Goal: Information Seeking & Learning: Learn about a topic

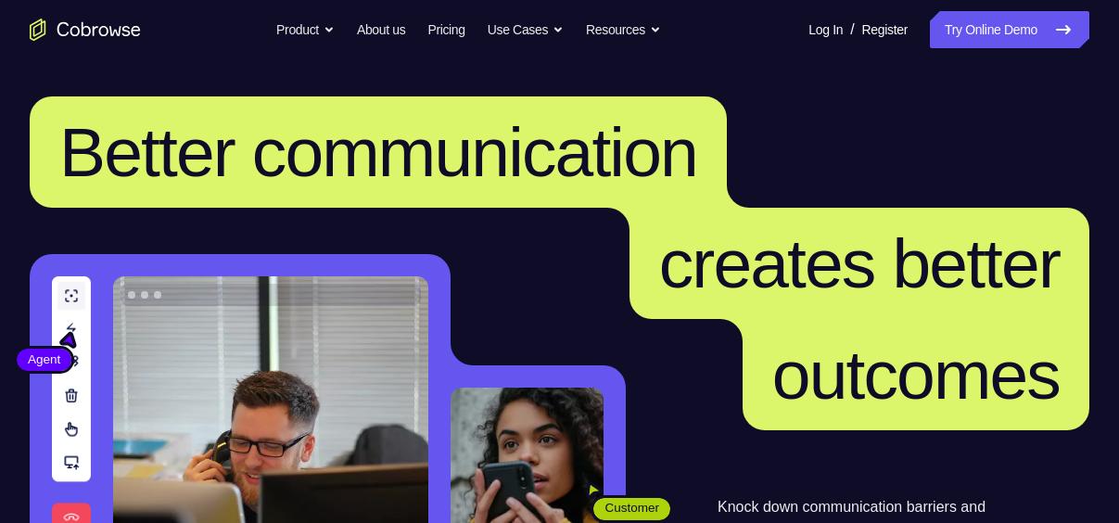
click at [1058, 33] on icon at bounding box center [1063, 30] width 22 height 22
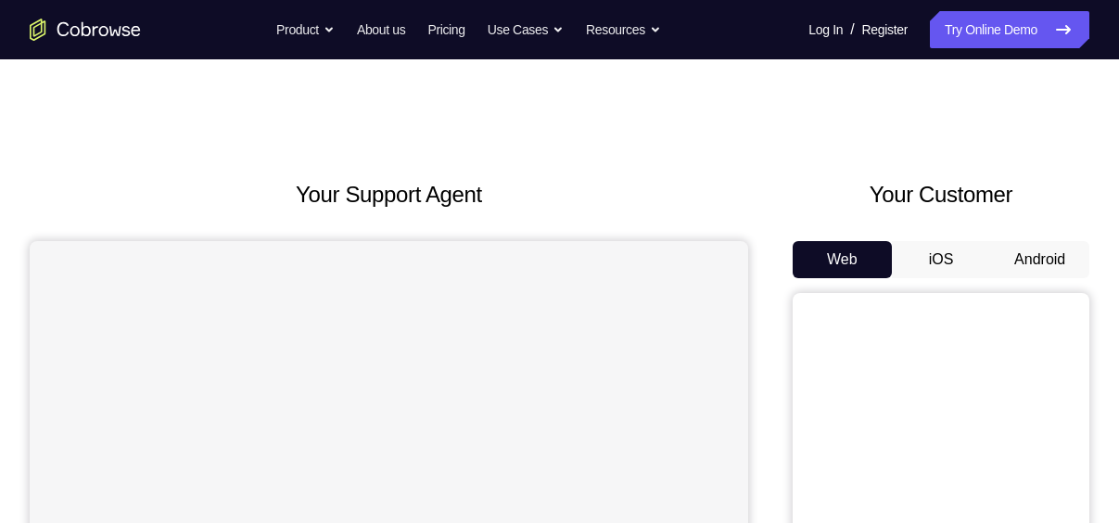
click at [1018, 260] on button "Android" at bounding box center [1039, 259] width 99 height 37
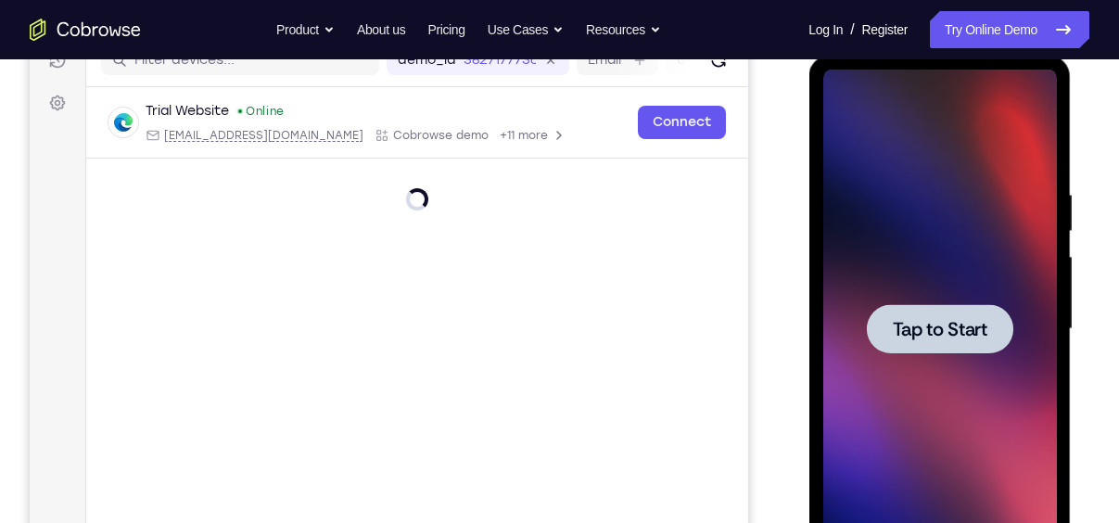
click at [941, 385] on div at bounding box center [939, 329] width 234 height 519
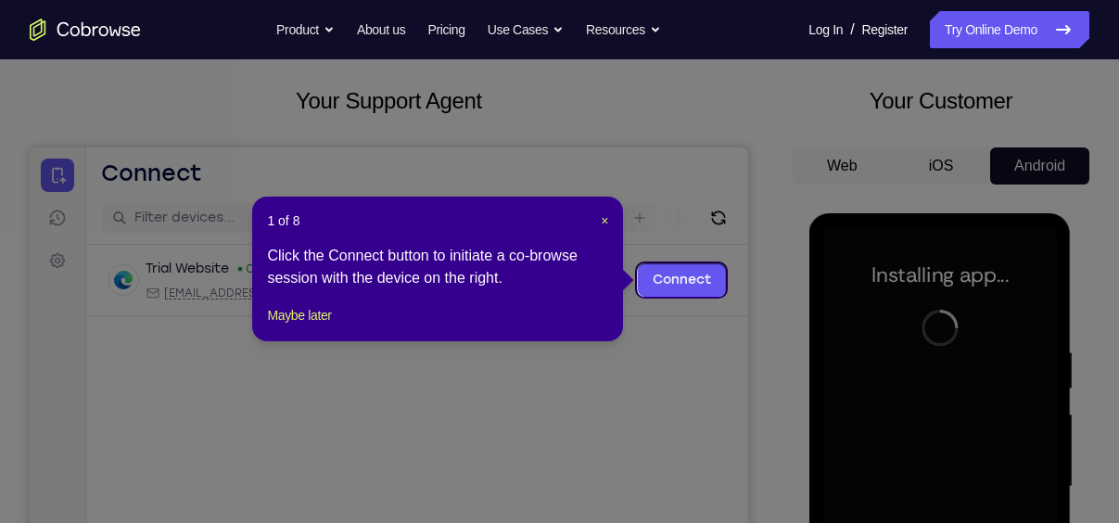
scroll to position [92, 0]
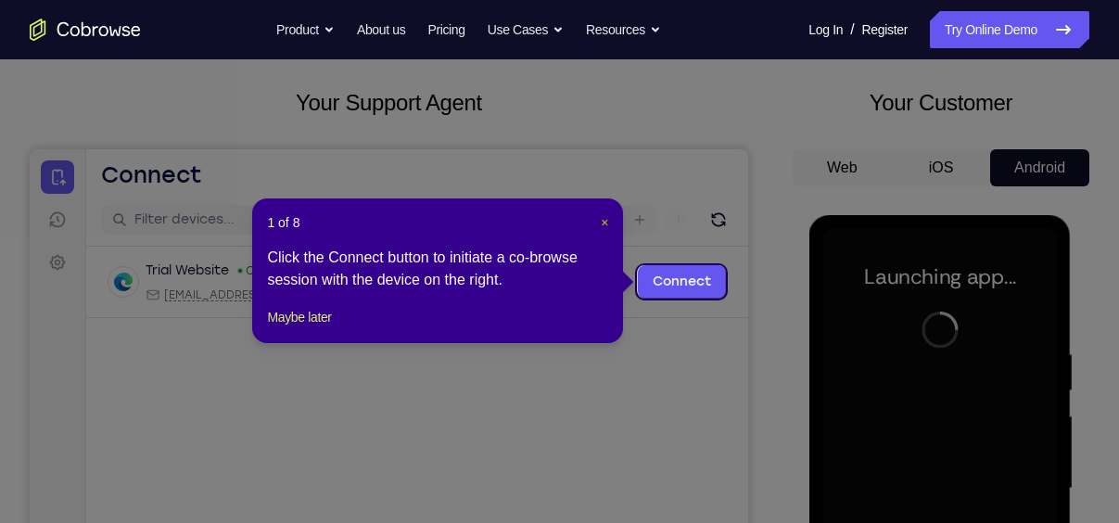
click at [606, 220] on span "×" at bounding box center [604, 222] width 7 height 15
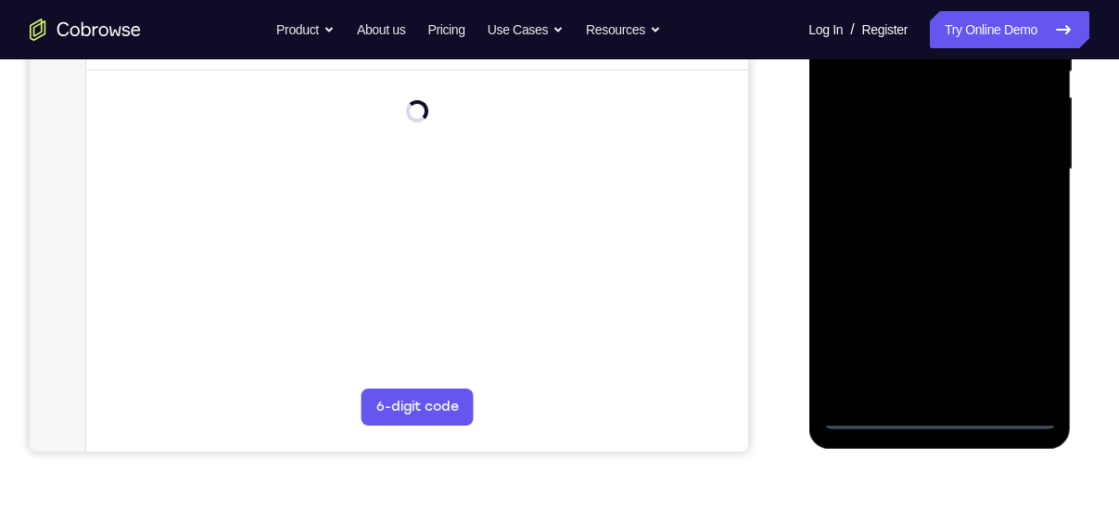
scroll to position [412, 0]
click at [942, 410] on div at bounding box center [939, 168] width 234 height 519
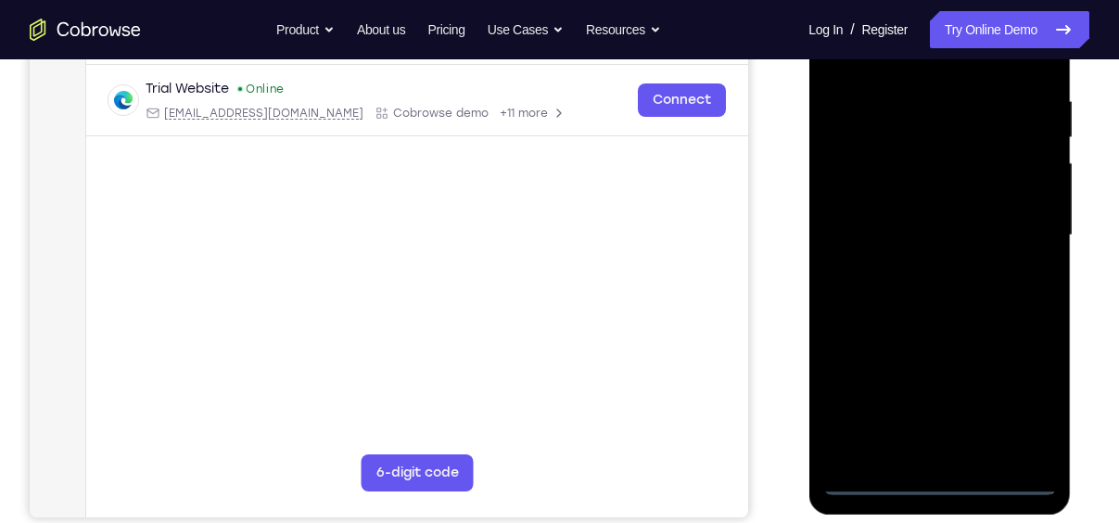
click at [1020, 404] on div at bounding box center [939, 235] width 234 height 519
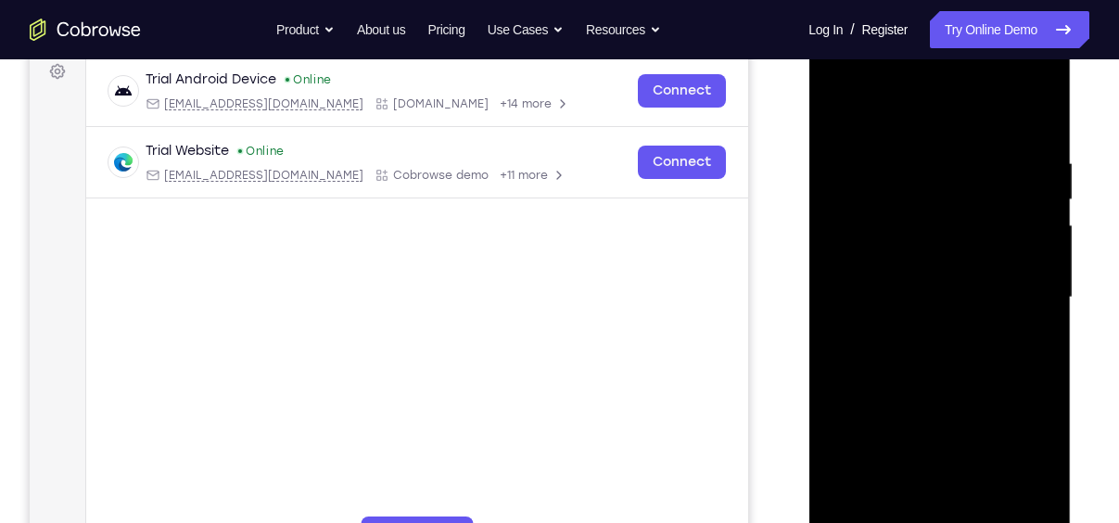
scroll to position [274, 0]
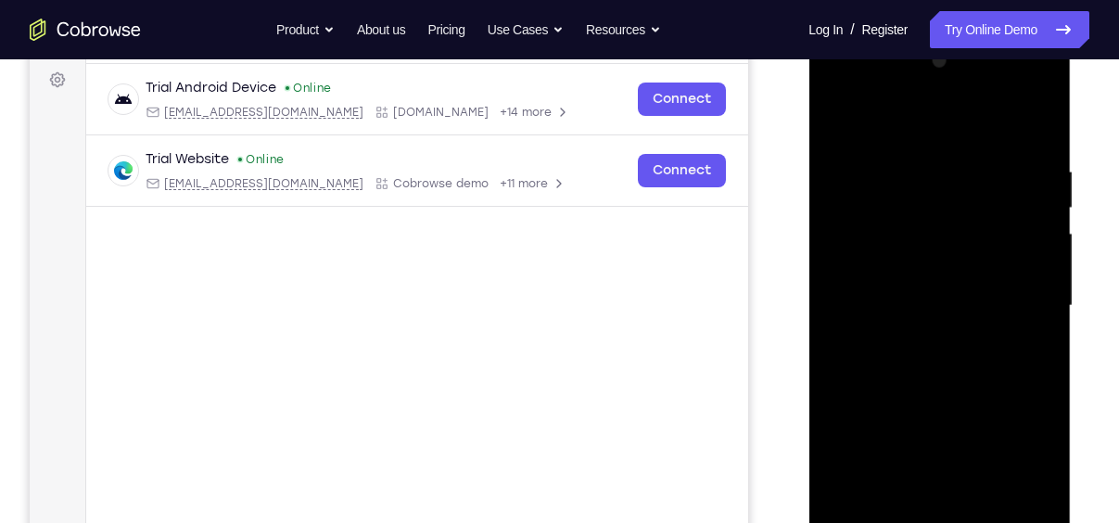
click at [880, 123] on div at bounding box center [939, 305] width 234 height 519
click at [1013, 295] on div at bounding box center [939, 305] width 234 height 519
click at [922, 337] on div at bounding box center [939, 305] width 234 height 519
click at [903, 287] on div at bounding box center [939, 305] width 234 height 519
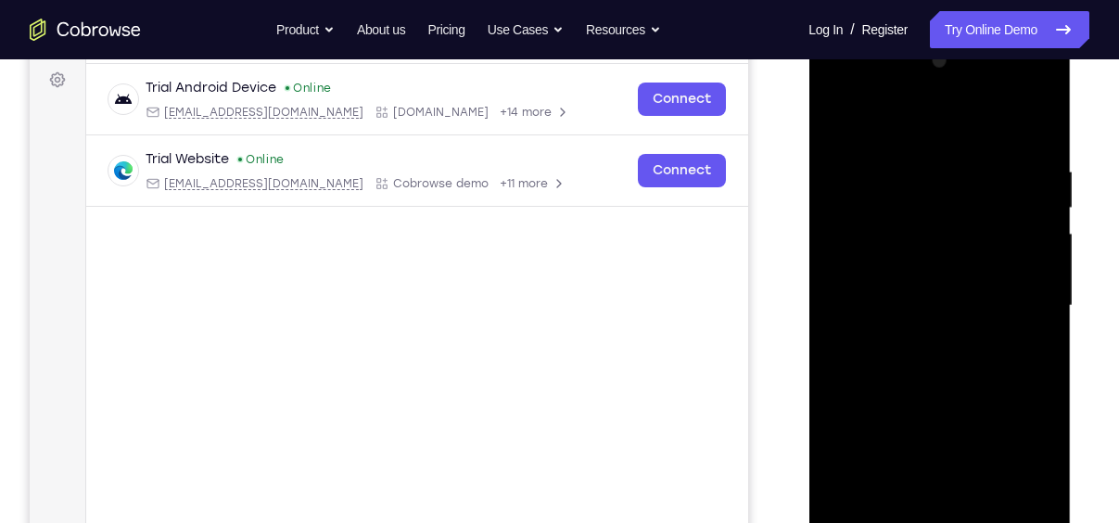
click at [876, 263] on div at bounding box center [939, 305] width 234 height 519
click at [949, 303] on div at bounding box center [939, 305] width 234 height 519
click at [939, 371] on div at bounding box center [939, 305] width 234 height 519
drag, startPoint x: 902, startPoint y: 129, endPoint x: 913, endPoint y: 59, distance: 70.4
click at [913, 59] on div at bounding box center [939, 305] width 234 height 519
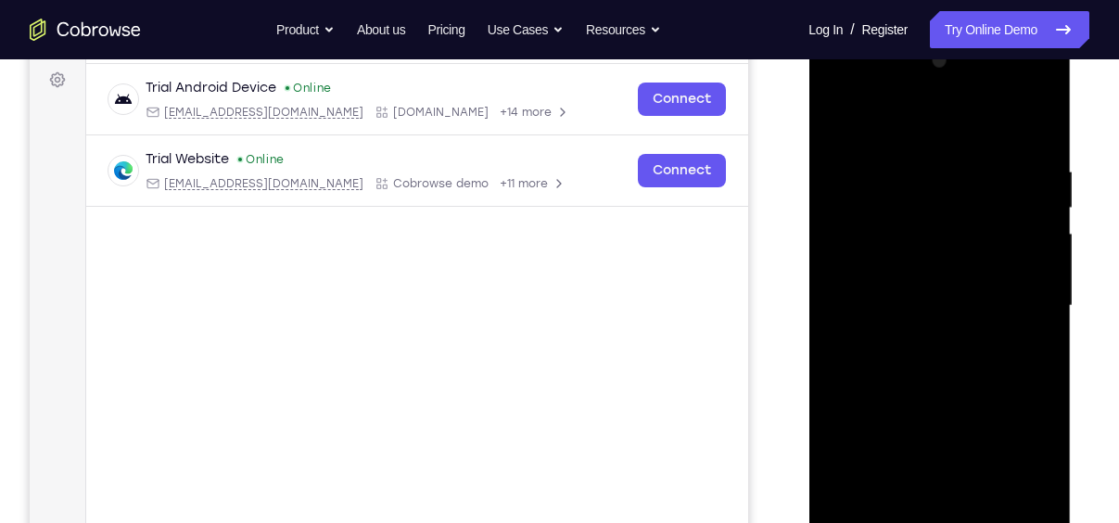
click at [1035, 144] on div at bounding box center [939, 305] width 234 height 519
click at [1039, 120] on div at bounding box center [939, 305] width 234 height 519
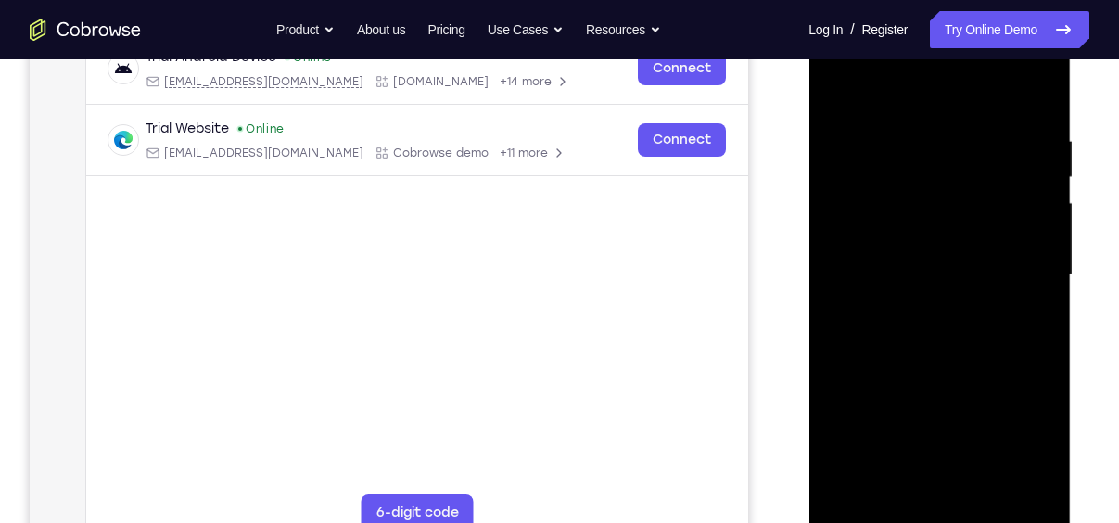
scroll to position [306, 0]
click at [986, 489] on div at bounding box center [939, 274] width 234 height 519
click at [944, 369] on div at bounding box center [939, 274] width 234 height 519
click at [1041, 176] on div at bounding box center [939, 274] width 234 height 519
click at [834, 174] on div at bounding box center [939, 274] width 234 height 519
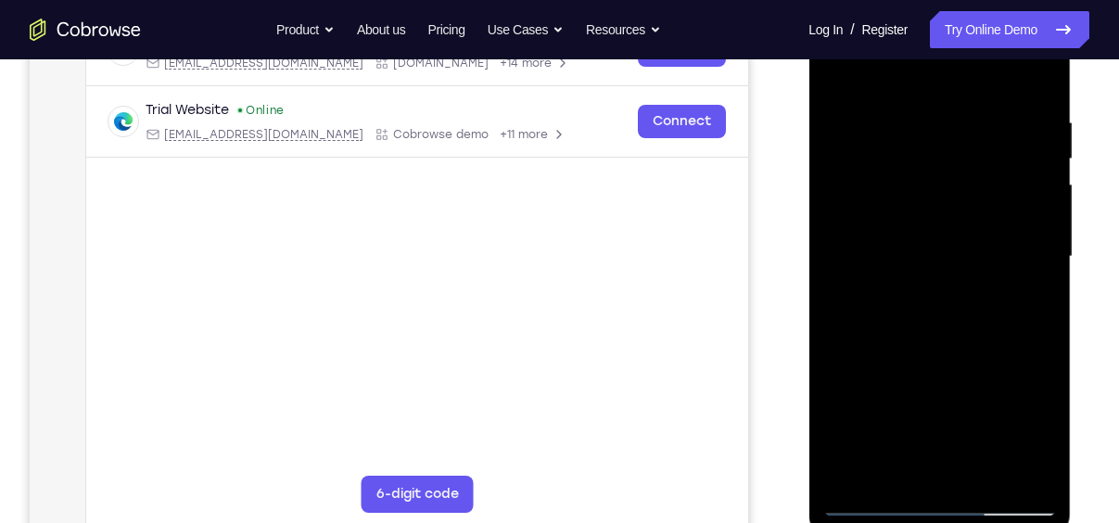
scroll to position [324, 0]
click at [870, 504] on div at bounding box center [939, 255] width 234 height 519
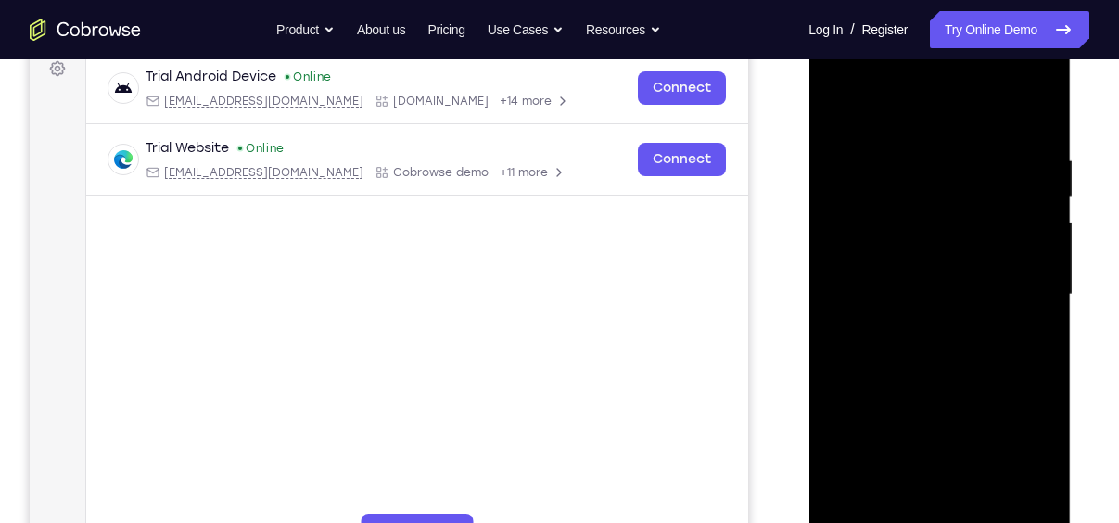
scroll to position [284, 0]
click at [942, 338] on div at bounding box center [939, 296] width 234 height 519
click at [924, 156] on div at bounding box center [939, 296] width 234 height 519
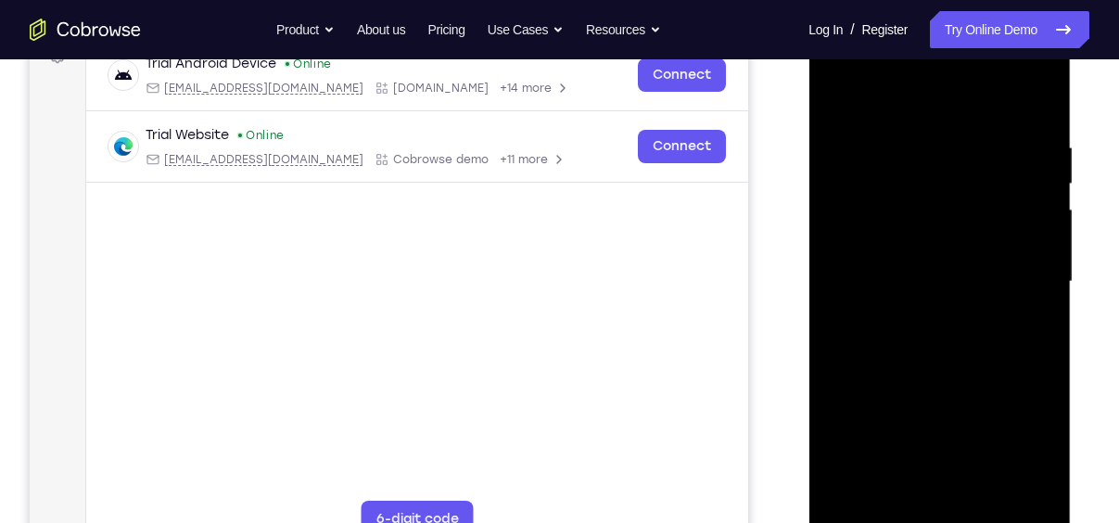
scroll to position [306, 0]
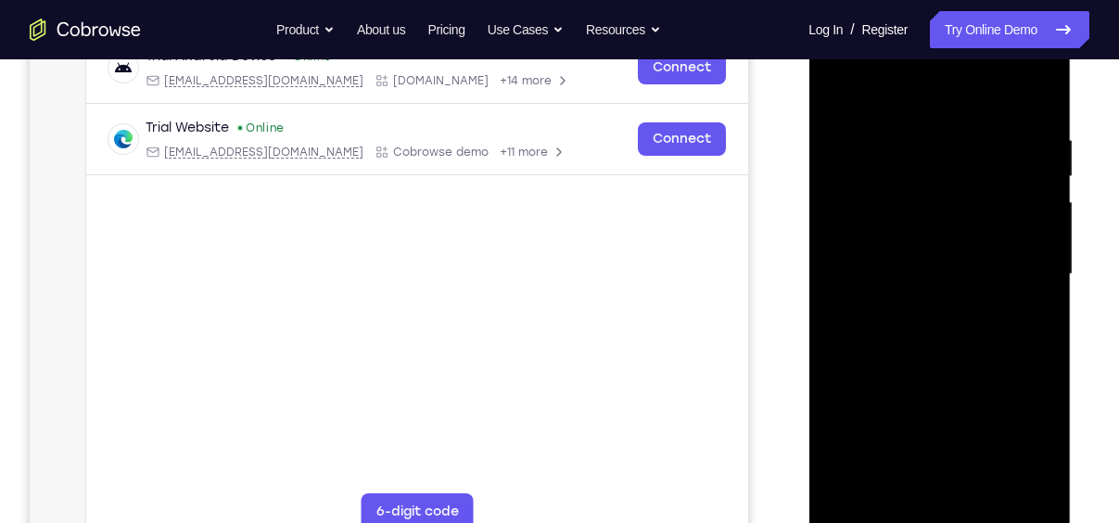
click at [1038, 486] on div at bounding box center [939, 274] width 234 height 519
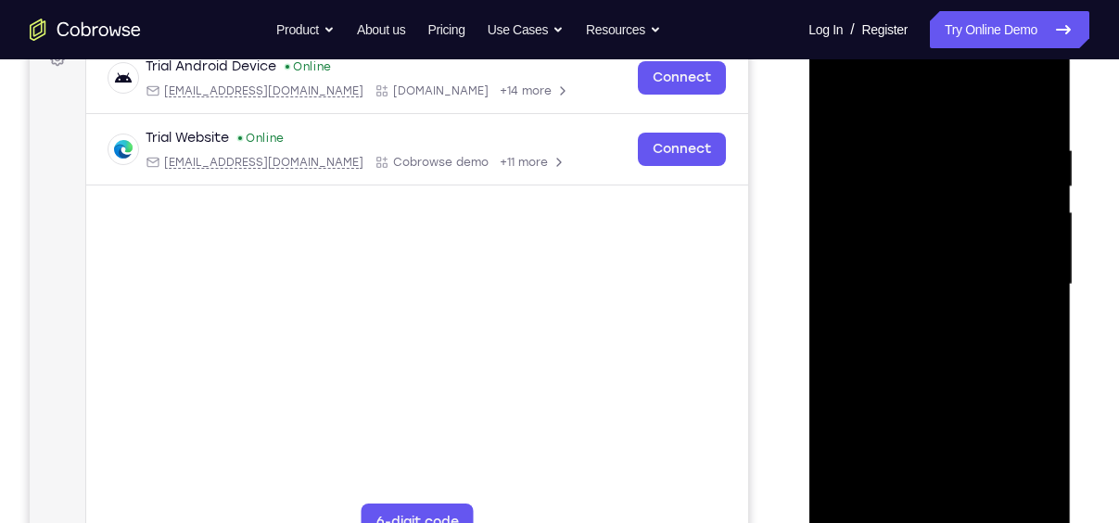
scroll to position [298, 0]
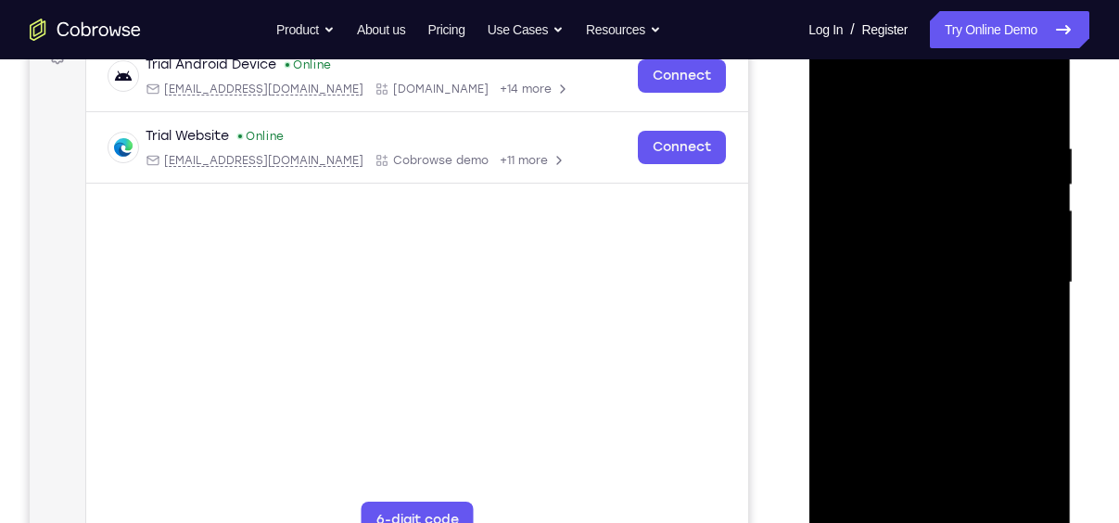
click at [1031, 490] on div at bounding box center [939, 282] width 234 height 519
drag, startPoint x: 1042, startPoint y: 413, endPoint x: 859, endPoint y: 407, distance: 182.7
click at [859, 407] on div at bounding box center [939, 282] width 234 height 519
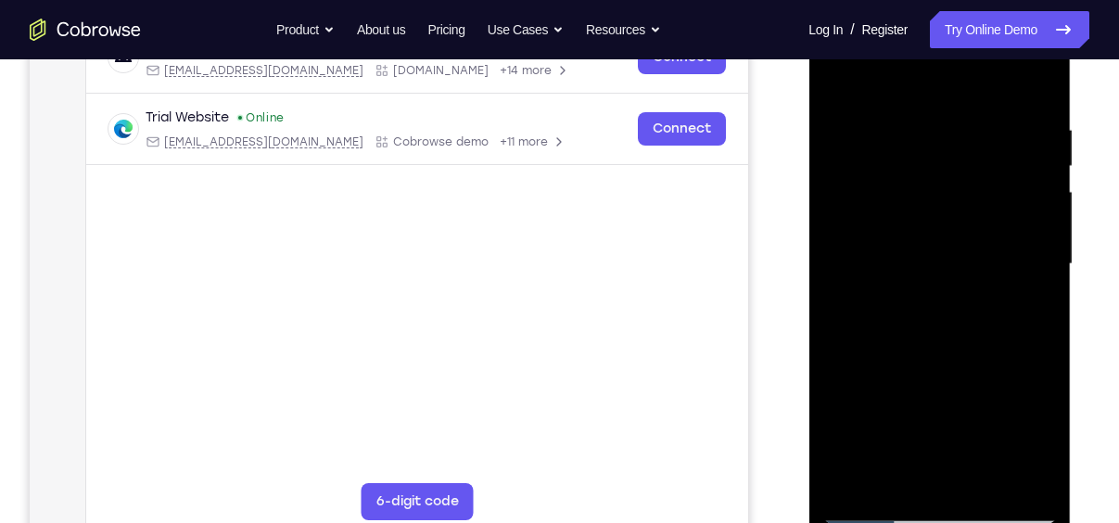
scroll to position [314, 0]
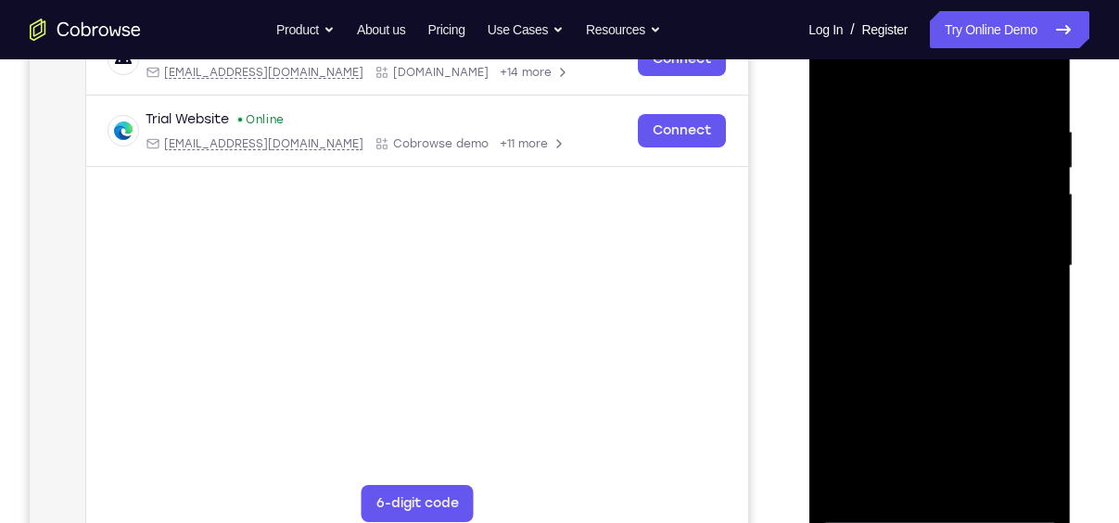
drag, startPoint x: 1010, startPoint y: 262, endPoint x: 854, endPoint y: 249, distance: 157.2
click at [854, 249] on div at bounding box center [939, 265] width 234 height 519
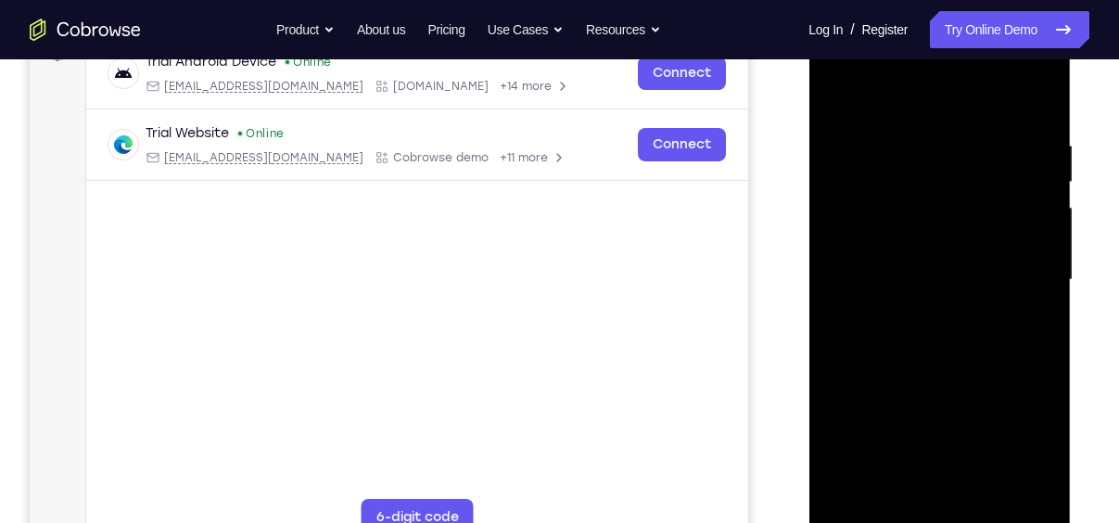
scroll to position [298, 0]
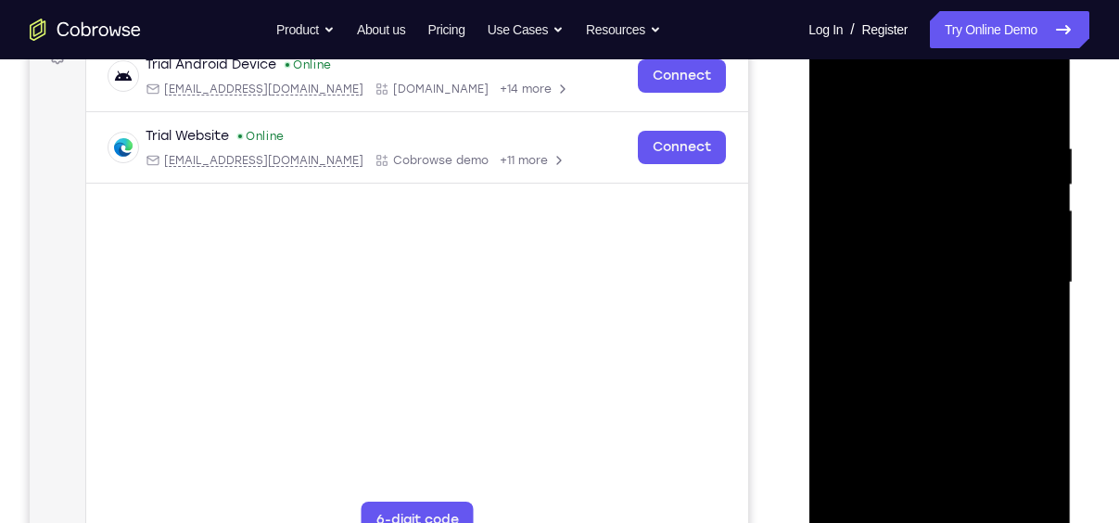
click at [1033, 97] on div at bounding box center [939, 282] width 234 height 519
click at [985, 497] on div at bounding box center [939, 282] width 234 height 519
click at [940, 259] on div at bounding box center [939, 281] width 234 height 519
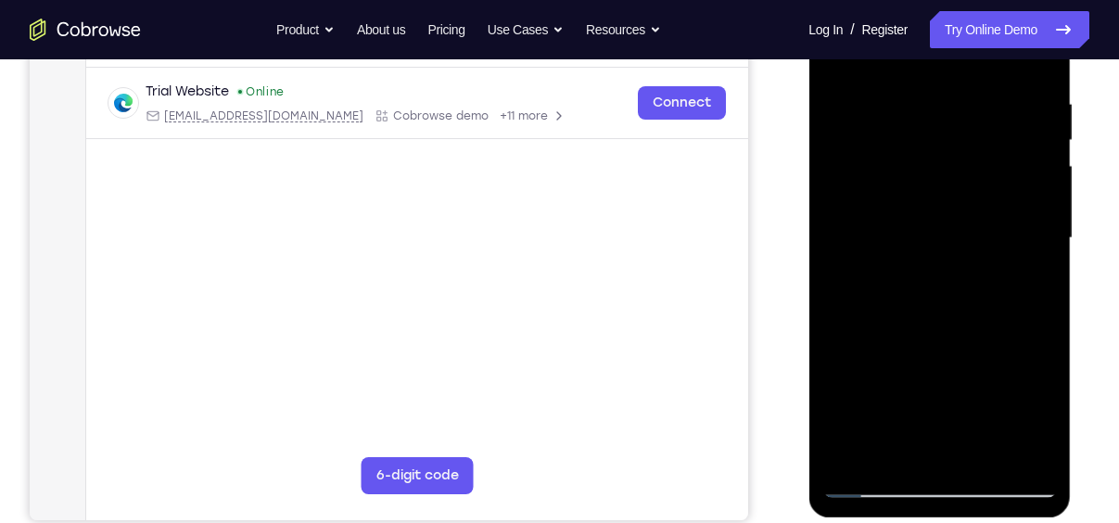
scroll to position [345, 0]
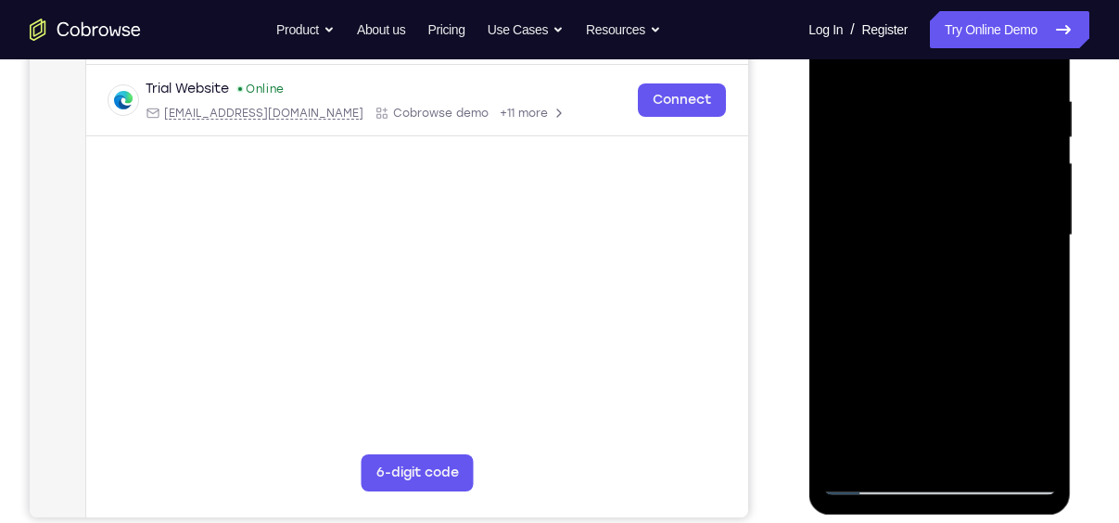
click at [871, 476] on div at bounding box center [939, 235] width 234 height 519
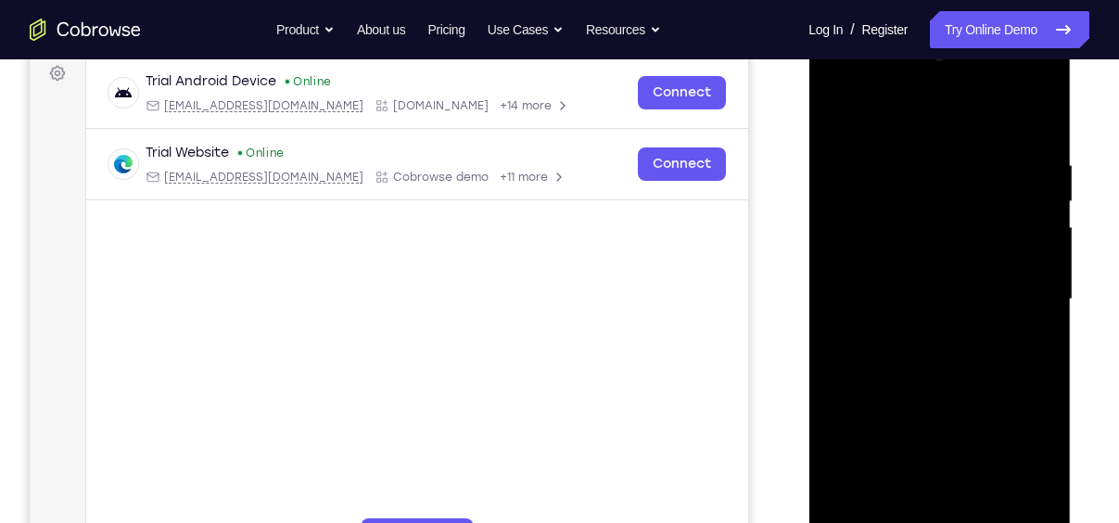
click at [896, 337] on div at bounding box center [939, 299] width 234 height 519
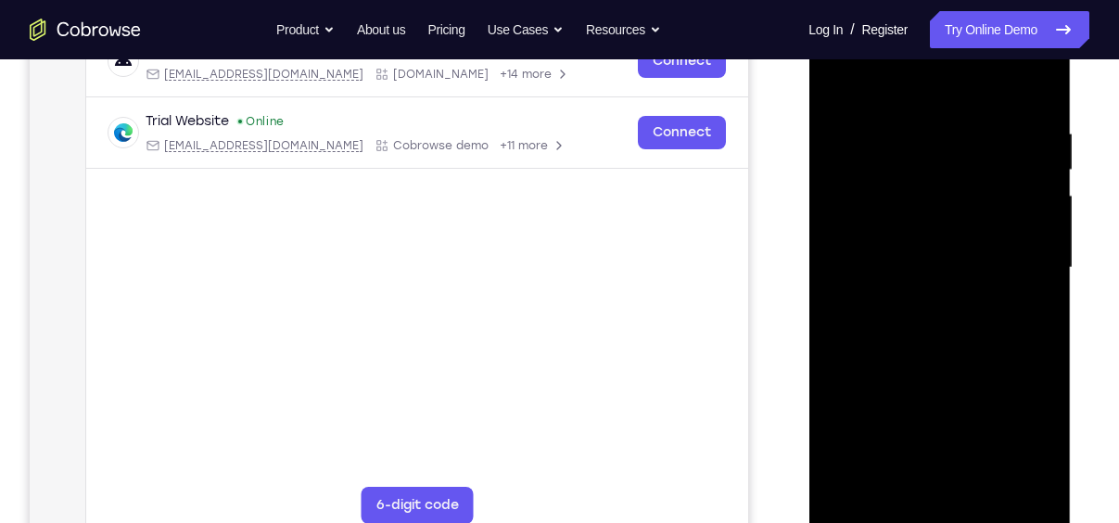
click at [874, 511] on div at bounding box center [939, 267] width 234 height 519
click at [905, 288] on div at bounding box center [939, 267] width 234 height 519
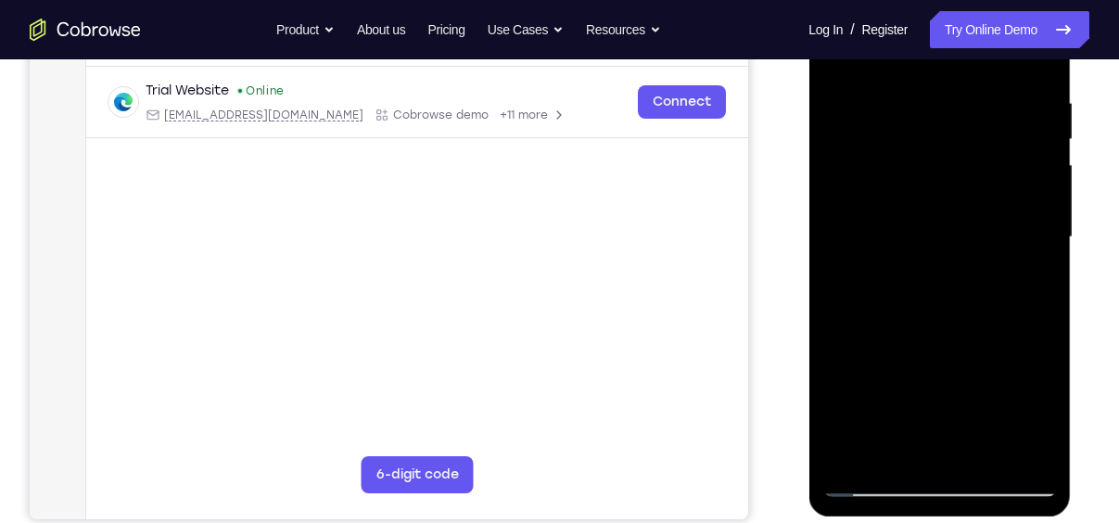
scroll to position [346, 0]
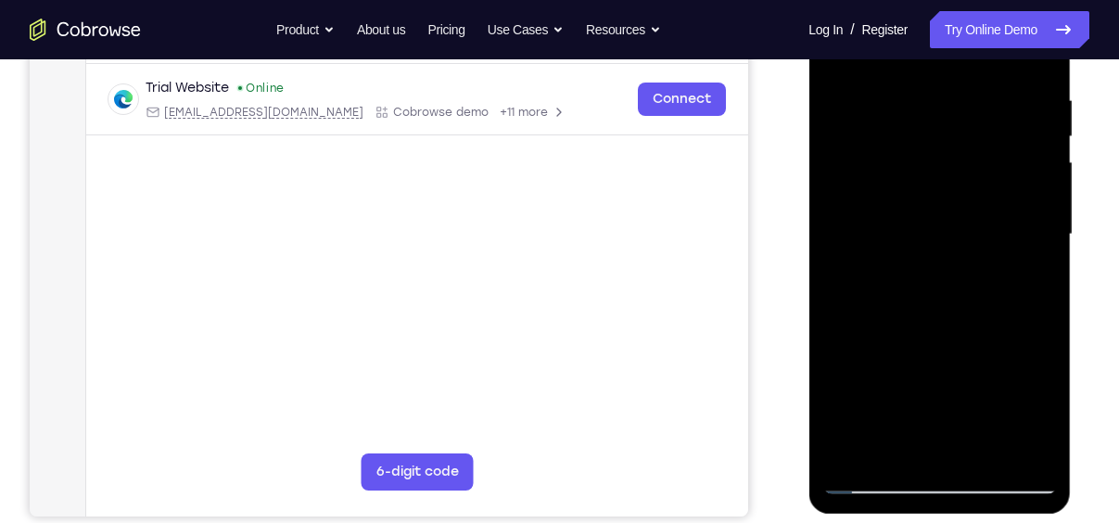
click at [882, 445] on div at bounding box center [939, 234] width 234 height 519
click at [1033, 279] on div at bounding box center [939, 234] width 234 height 519
click at [872, 477] on div at bounding box center [939, 234] width 234 height 519
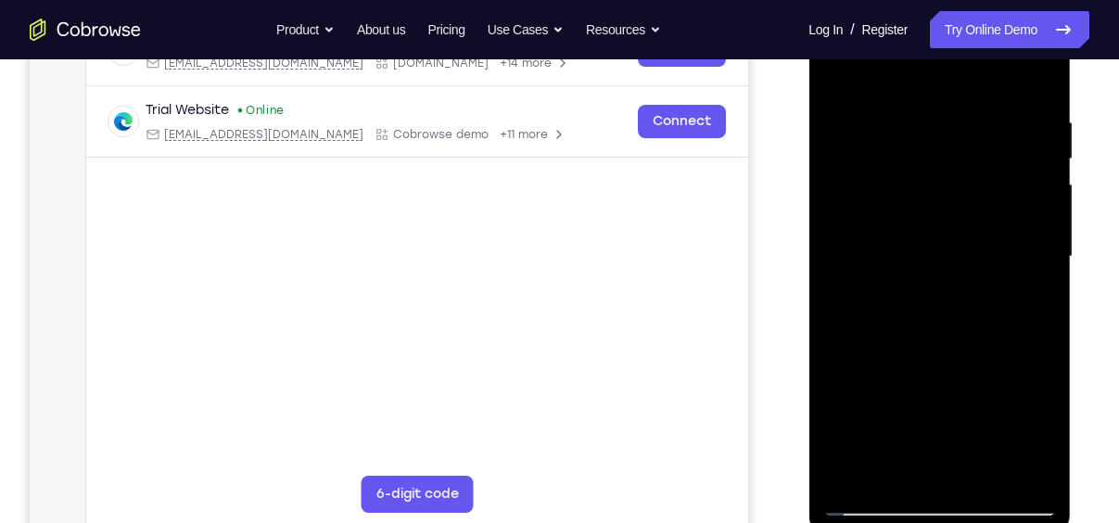
scroll to position [305, 0]
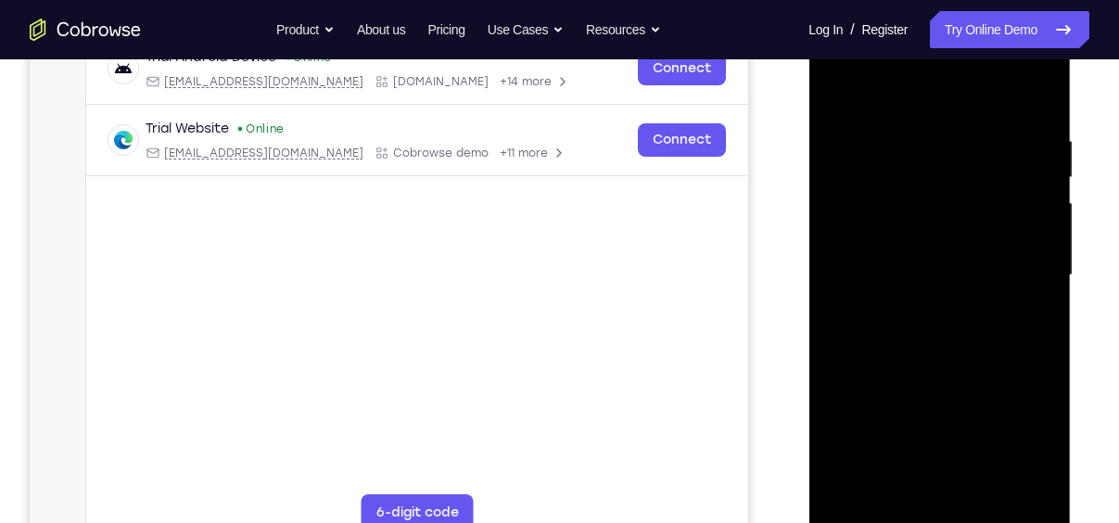
click at [922, 348] on div at bounding box center [939, 275] width 234 height 519
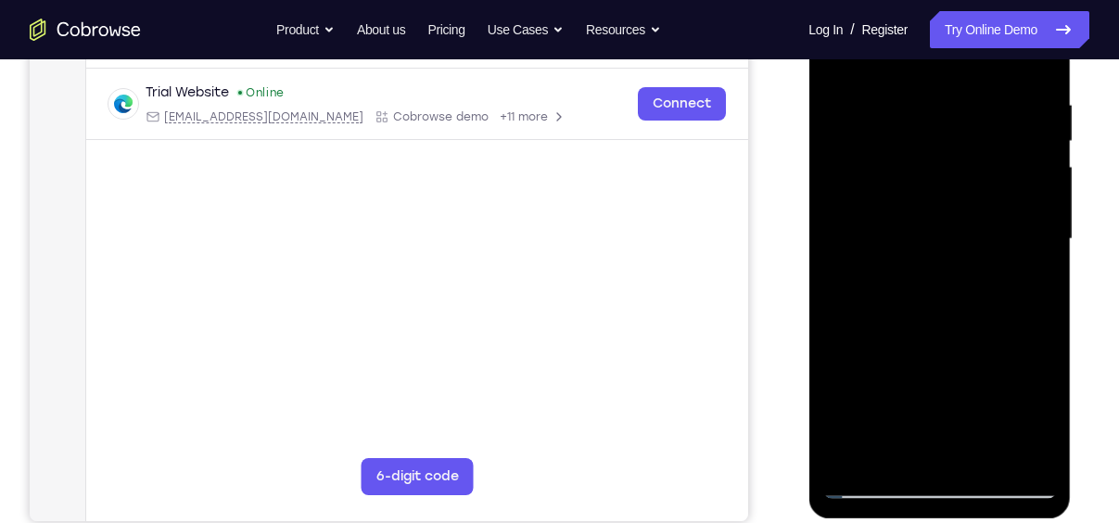
scroll to position [343, 0]
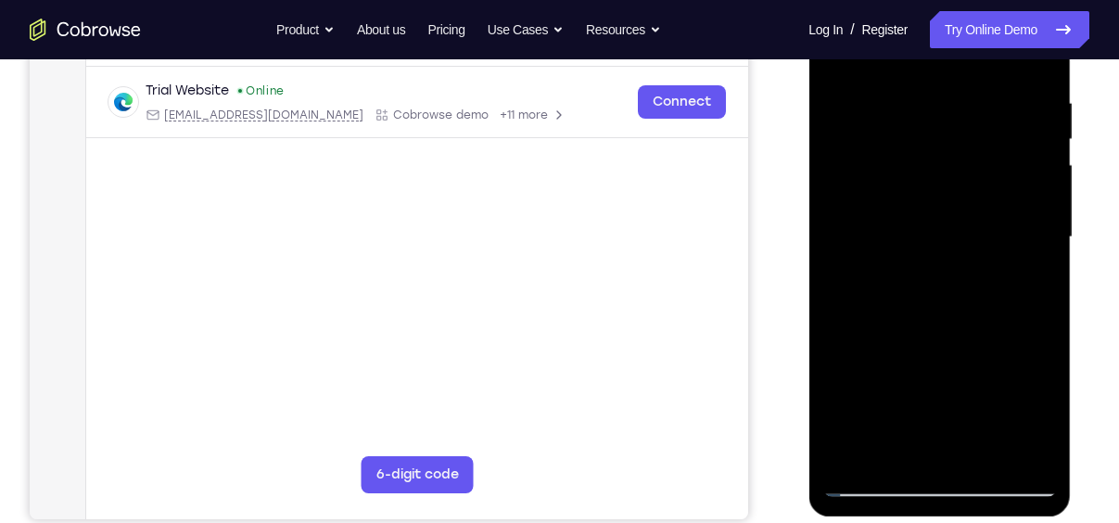
click at [871, 484] on div at bounding box center [939, 237] width 234 height 519
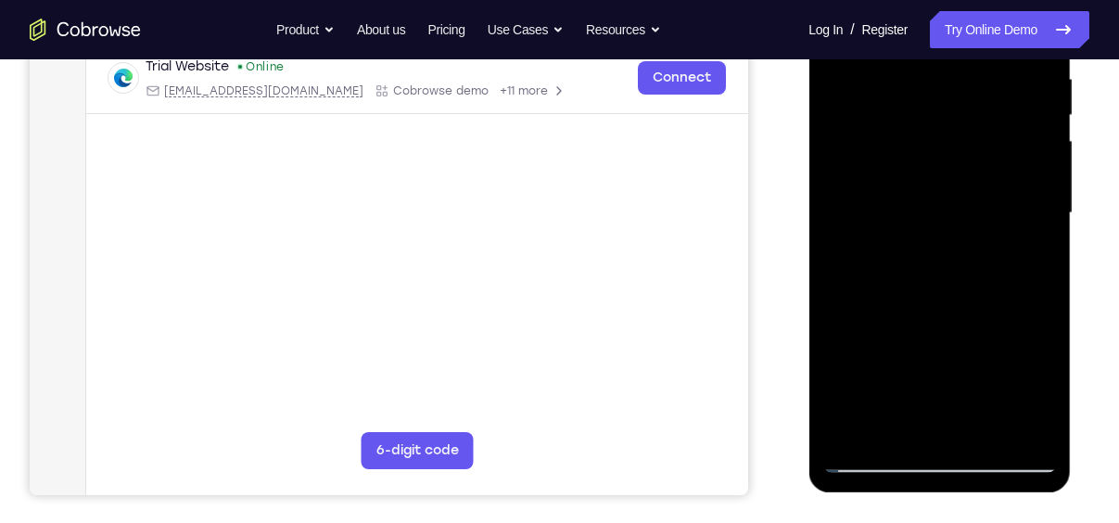
scroll to position [369, 0]
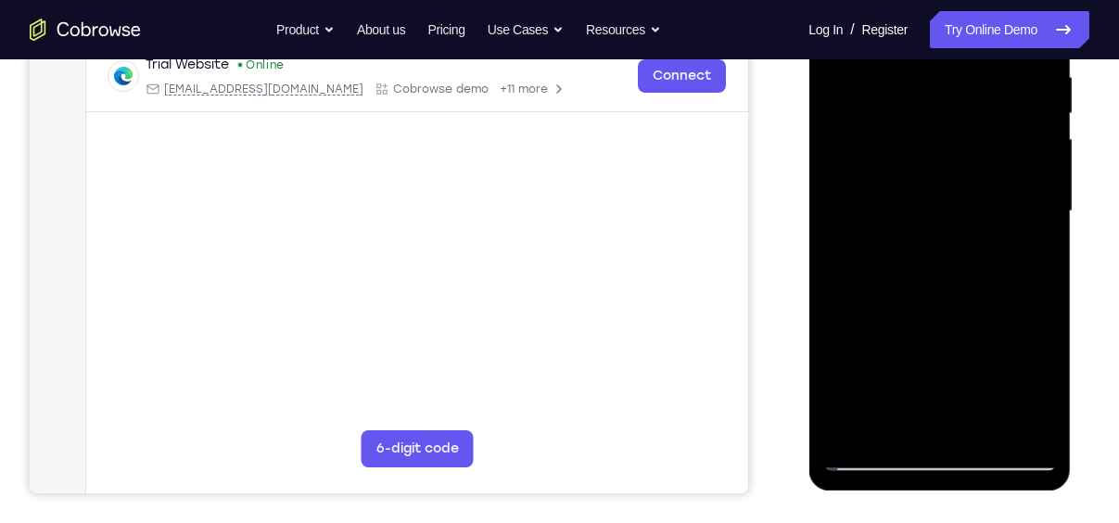
click at [869, 452] on div at bounding box center [939, 211] width 234 height 519
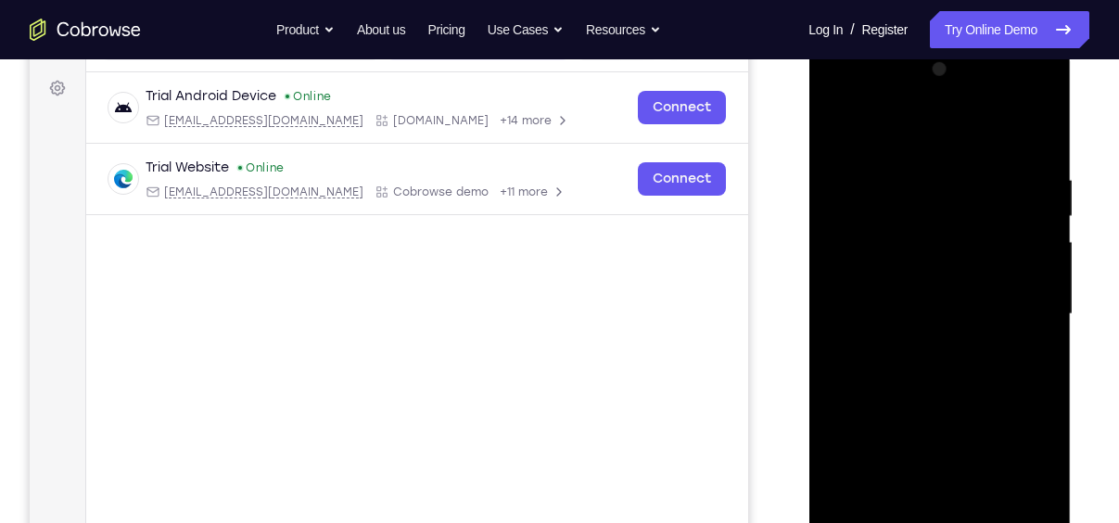
scroll to position [265, 0]
drag, startPoint x: 948, startPoint y: 415, endPoint x: 970, endPoint y: 450, distance: 40.9
click at [970, 450] on div at bounding box center [939, 315] width 234 height 519
click at [920, 182] on div at bounding box center [939, 315] width 234 height 519
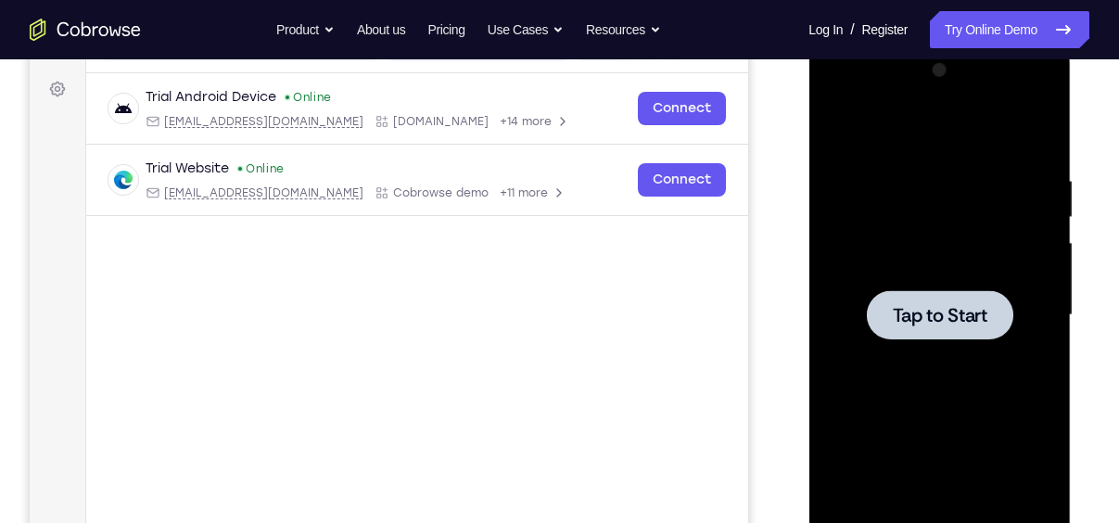
click at [929, 275] on div at bounding box center [939, 315] width 234 height 519
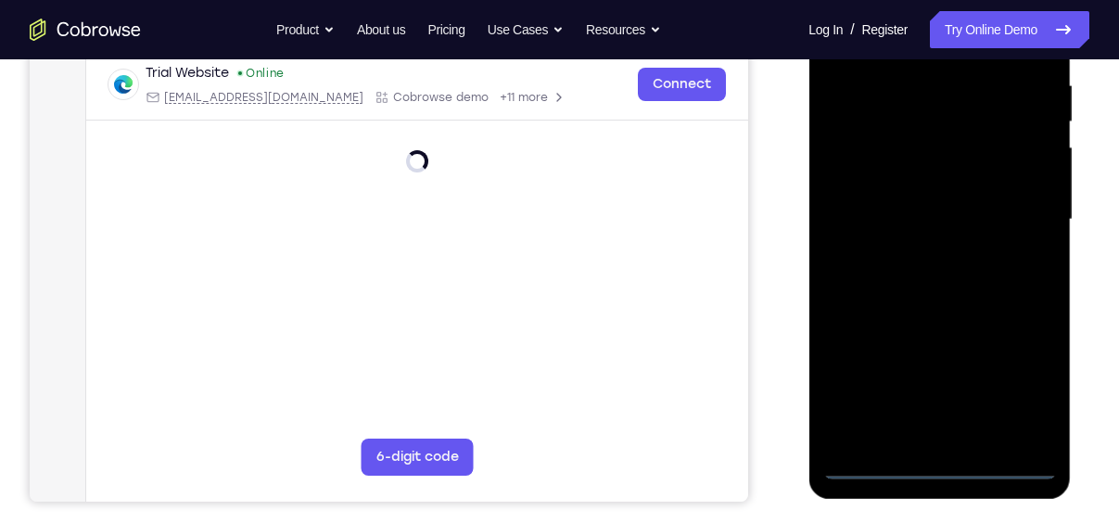
scroll to position [361, 0]
click at [939, 461] on div at bounding box center [939, 218] width 234 height 519
click at [1026, 382] on div at bounding box center [939, 218] width 234 height 519
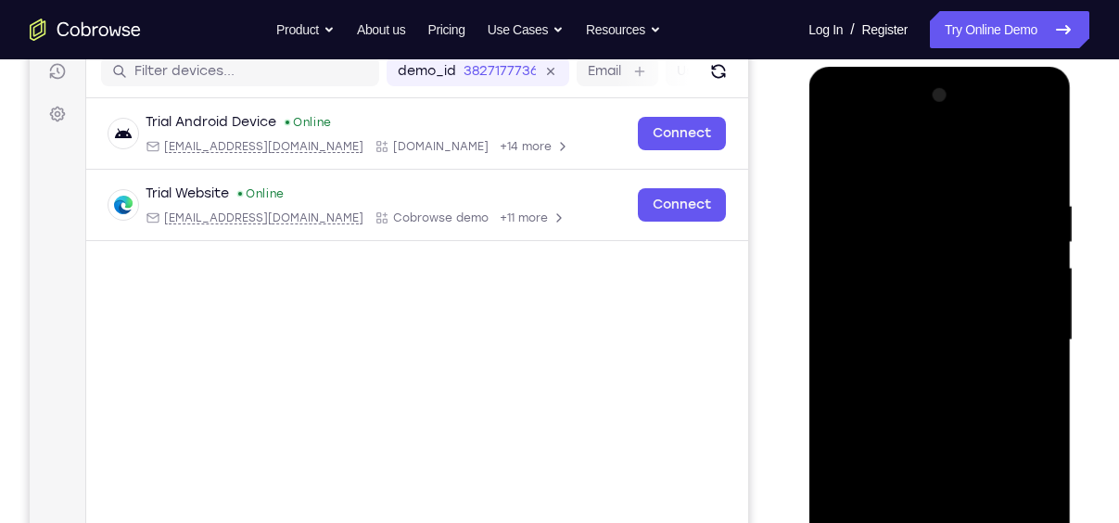
scroll to position [234, 0]
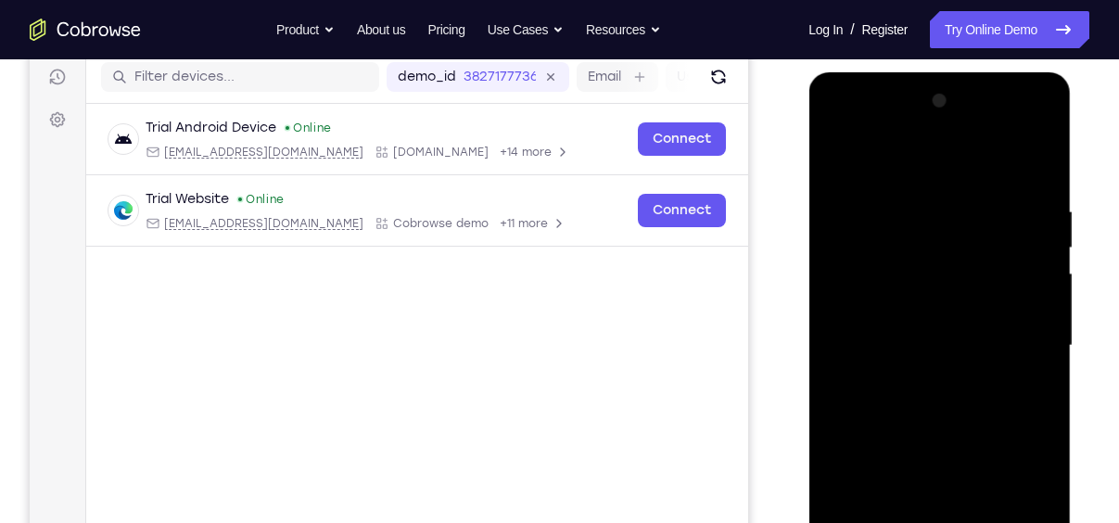
click at [876, 152] on div at bounding box center [939, 345] width 234 height 519
click at [1017, 333] on div at bounding box center [939, 345] width 234 height 519
click at [917, 379] on div at bounding box center [939, 345] width 234 height 519
click at [910, 338] on div at bounding box center [939, 345] width 234 height 519
click at [872, 305] on div at bounding box center [939, 345] width 234 height 519
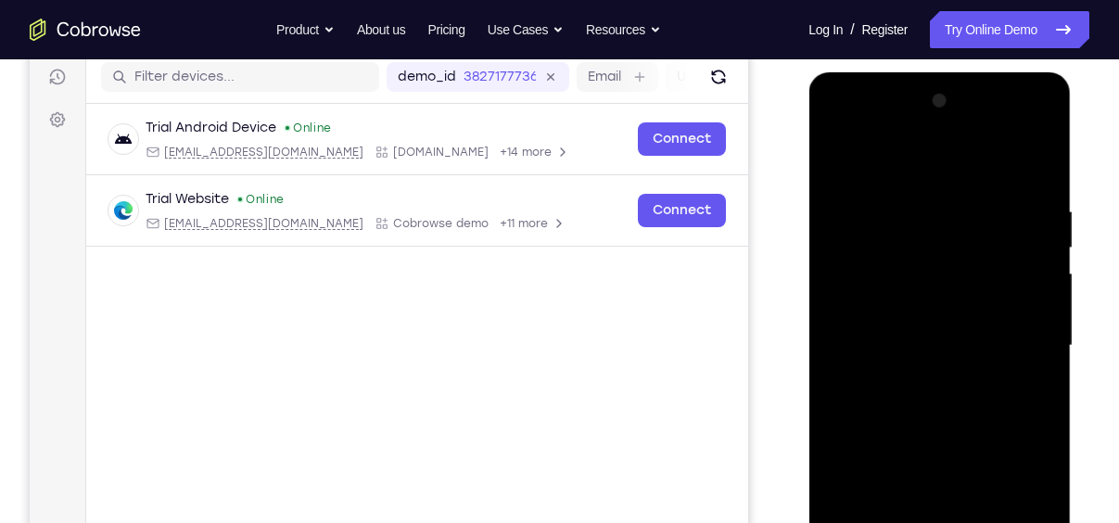
click at [939, 344] on div at bounding box center [939, 345] width 234 height 519
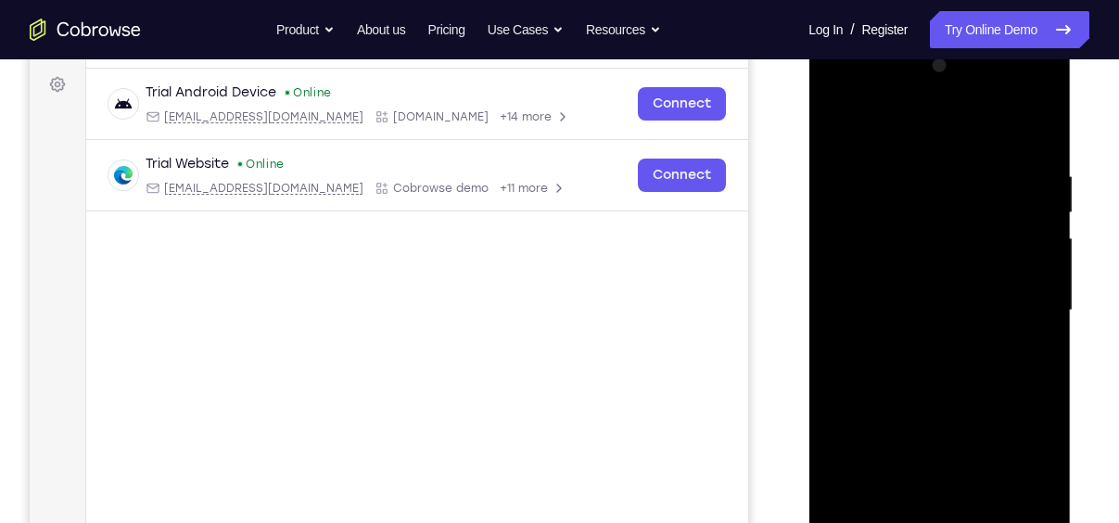
click at [1037, 146] on div at bounding box center [939, 310] width 234 height 519
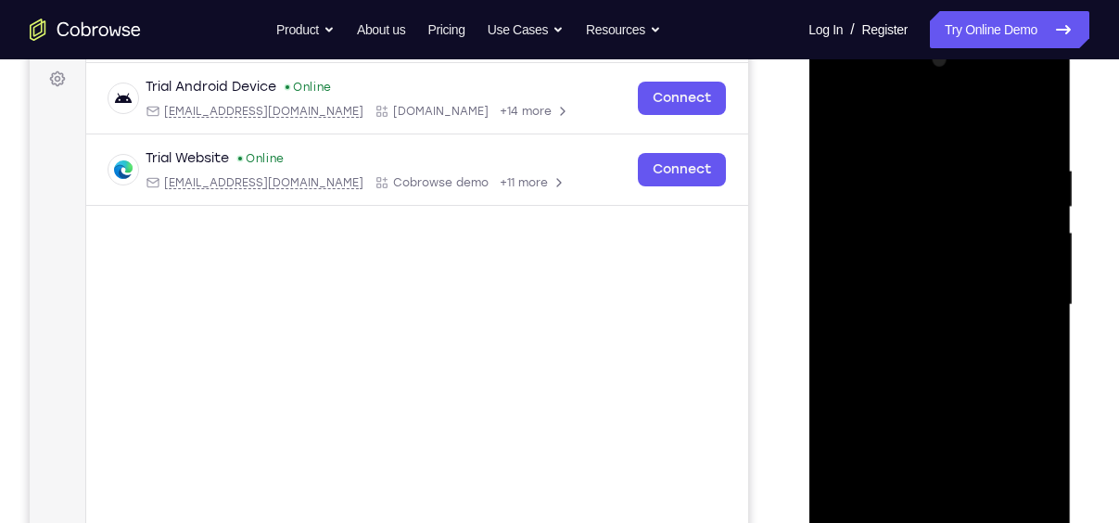
scroll to position [273, 0]
click at [911, 158] on div at bounding box center [939, 306] width 234 height 519
drag, startPoint x: 926, startPoint y: 128, endPoint x: 913, endPoint y: 32, distance: 96.3
click at [913, 33] on div at bounding box center [939, 309] width 262 height 552
drag, startPoint x: 1040, startPoint y: 243, endPoint x: 882, endPoint y: 260, distance: 158.5
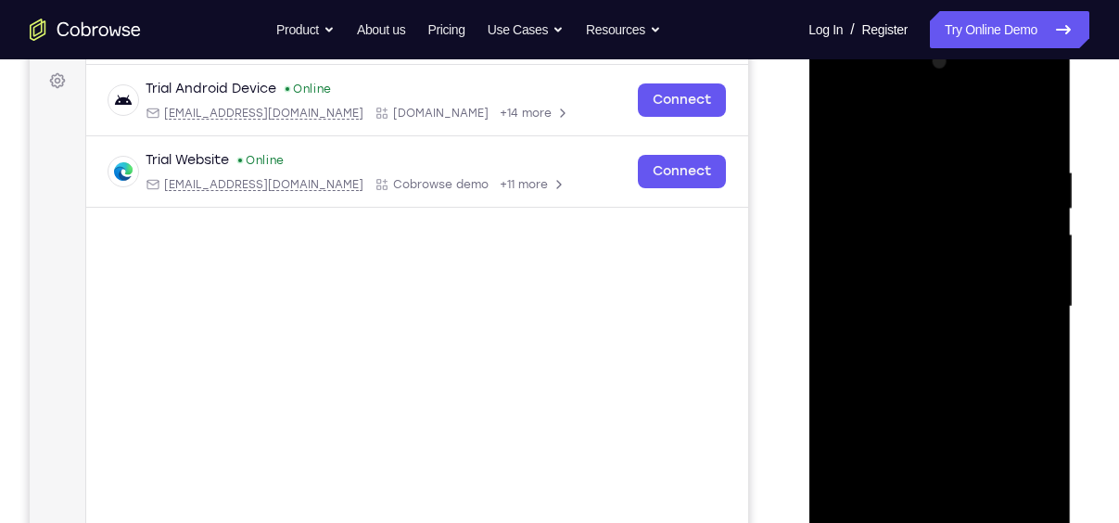
click at [882, 260] on div at bounding box center [939, 306] width 234 height 519
click at [1031, 283] on div at bounding box center [939, 306] width 234 height 519
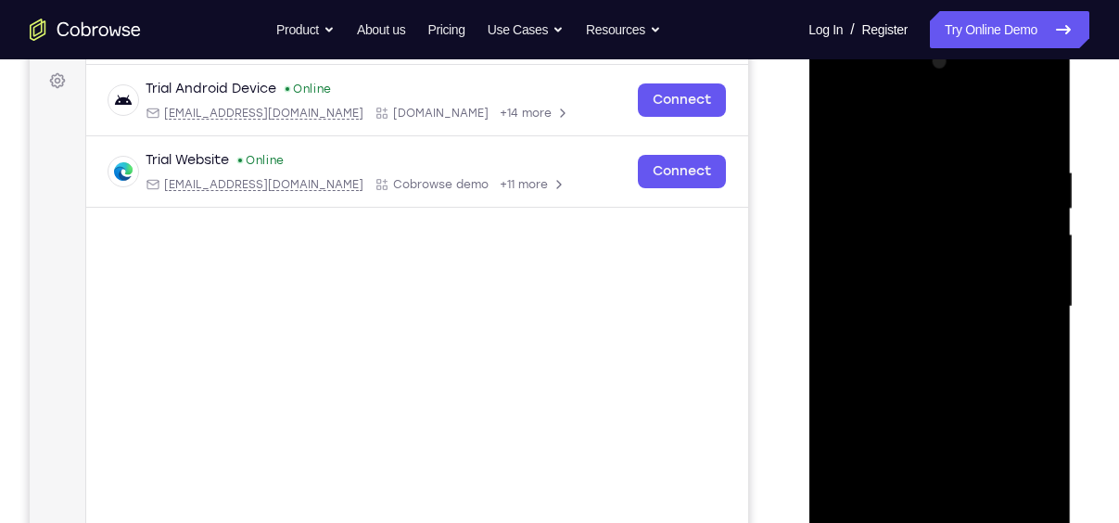
drag, startPoint x: 1031, startPoint y: 283, endPoint x: 810, endPoint y: 275, distance: 220.7
click at [810, 275] on div at bounding box center [939, 309] width 262 height 552
click at [1032, 296] on div at bounding box center [939, 306] width 234 height 519
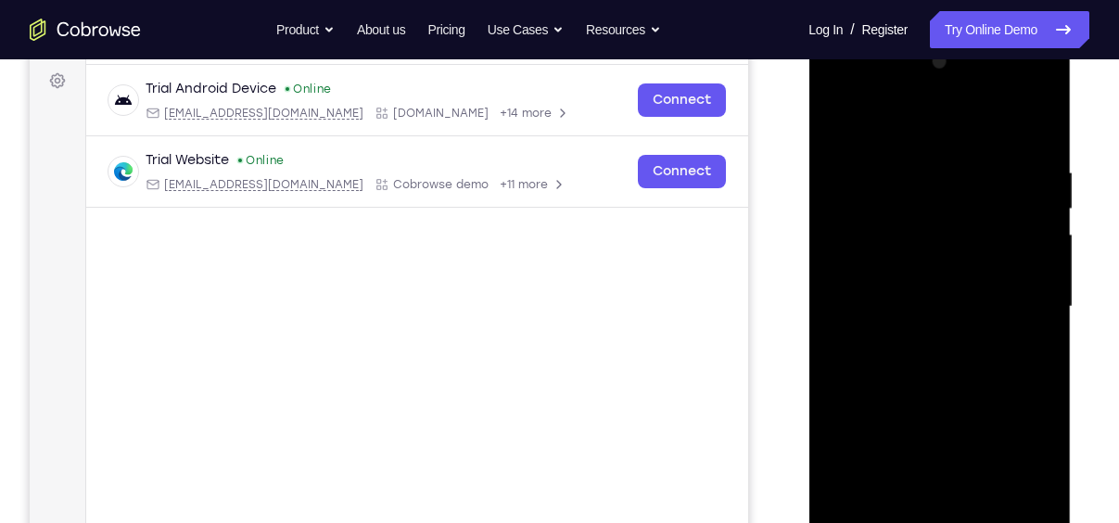
click at [1032, 296] on div at bounding box center [939, 306] width 234 height 519
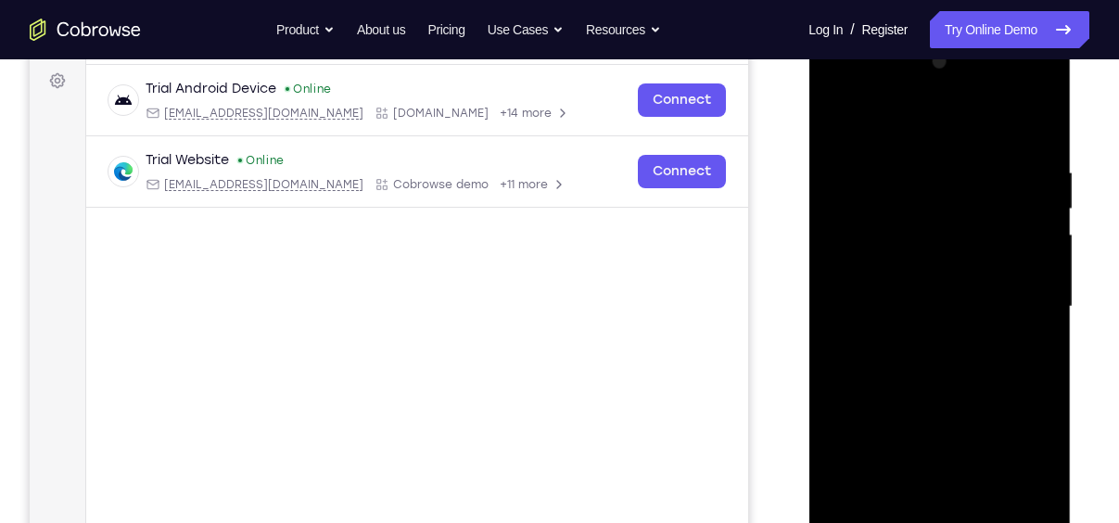
click at [1032, 296] on div at bounding box center [939, 306] width 234 height 519
click at [1034, 126] on div at bounding box center [939, 306] width 234 height 519
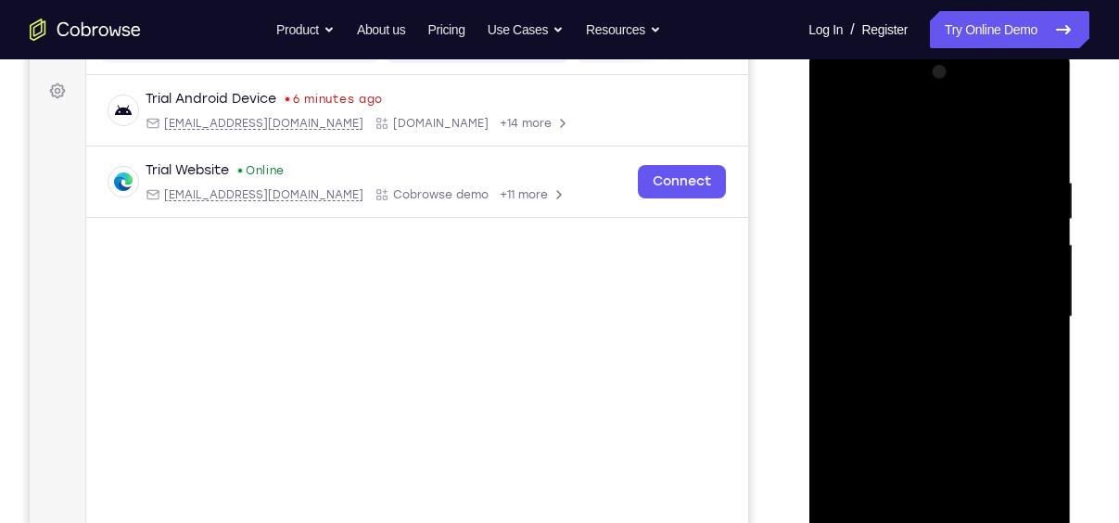
scroll to position [262, 0]
drag, startPoint x: 953, startPoint y: 205, endPoint x: 966, endPoint y: 418, distance: 213.6
click at [966, 418] on div at bounding box center [939, 317] width 234 height 519
click at [917, 179] on div at bounding box center [939, 317] width 234 height 519
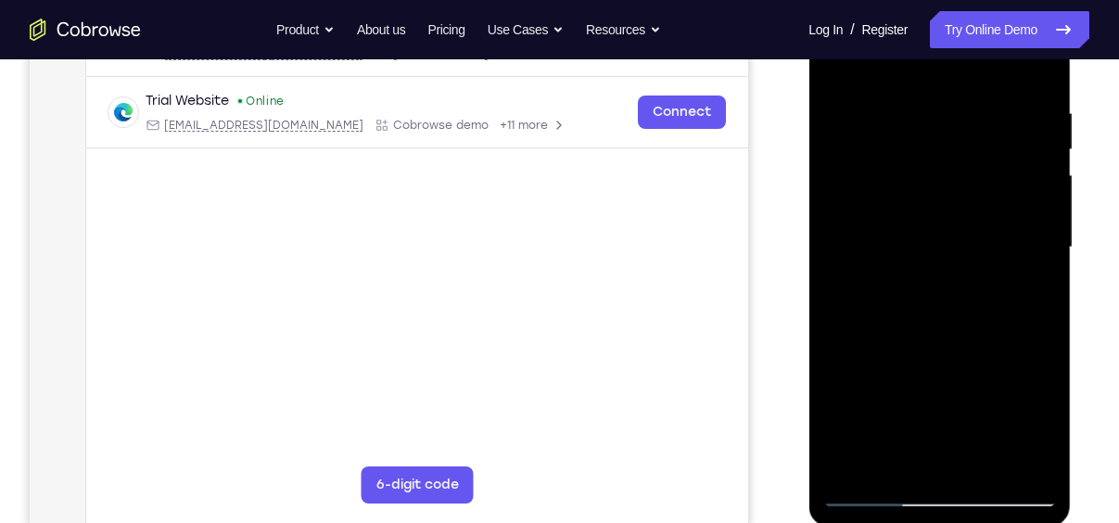
scroll to position [323, 0]
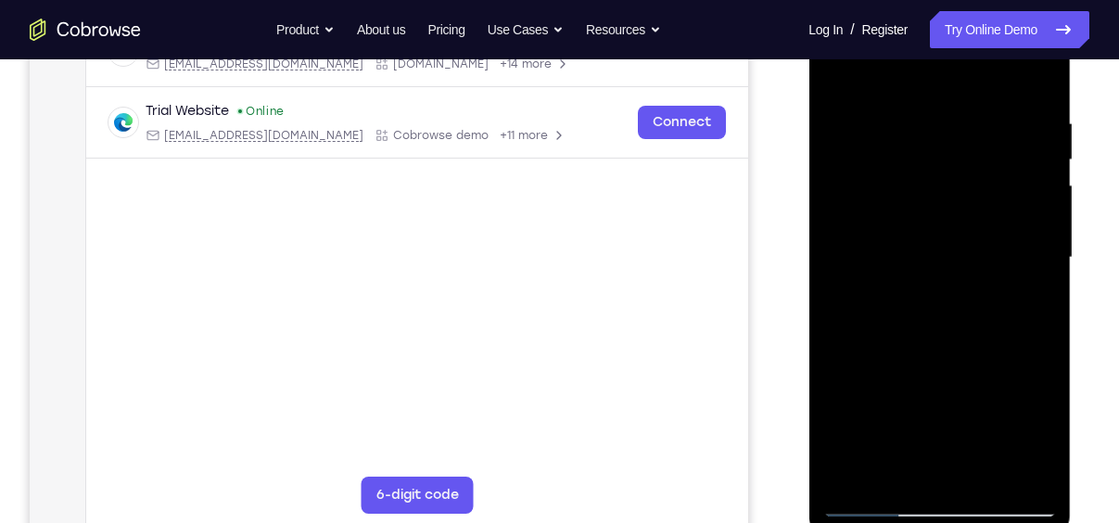
click at [1045, 247] on div at bounding box center [939, 257] width 234 height 519
click at [1028, 74] on div at bounding box center [939, 257] width 234 height 519
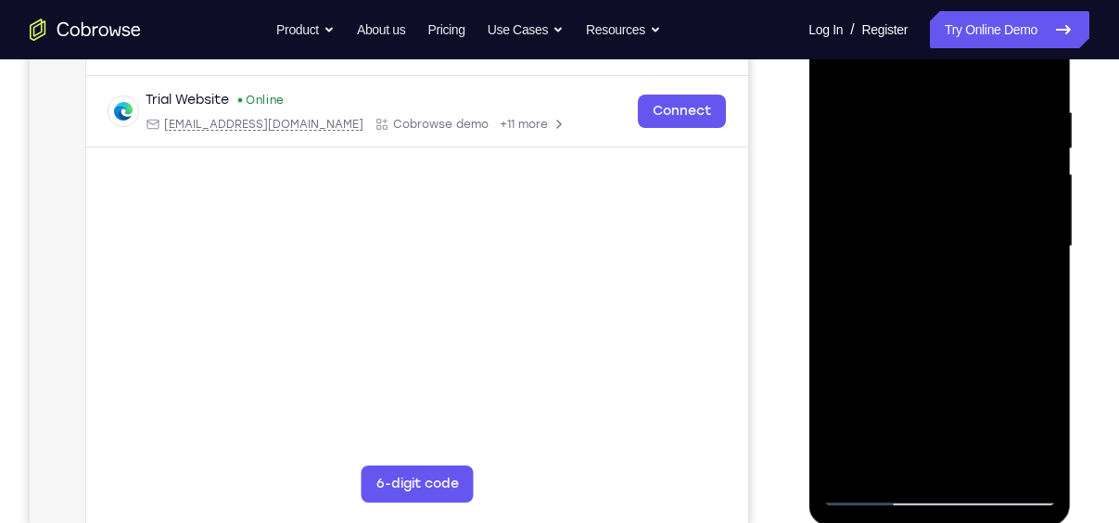
scroll to position [336, 0]
drag, startPoint x: 970, startPoint y: 212, endPoint x: 970, endPoint y: 396, distance: 183.5
click at [970, 396] on div at bounding box center [939, 244] width 234 height 519
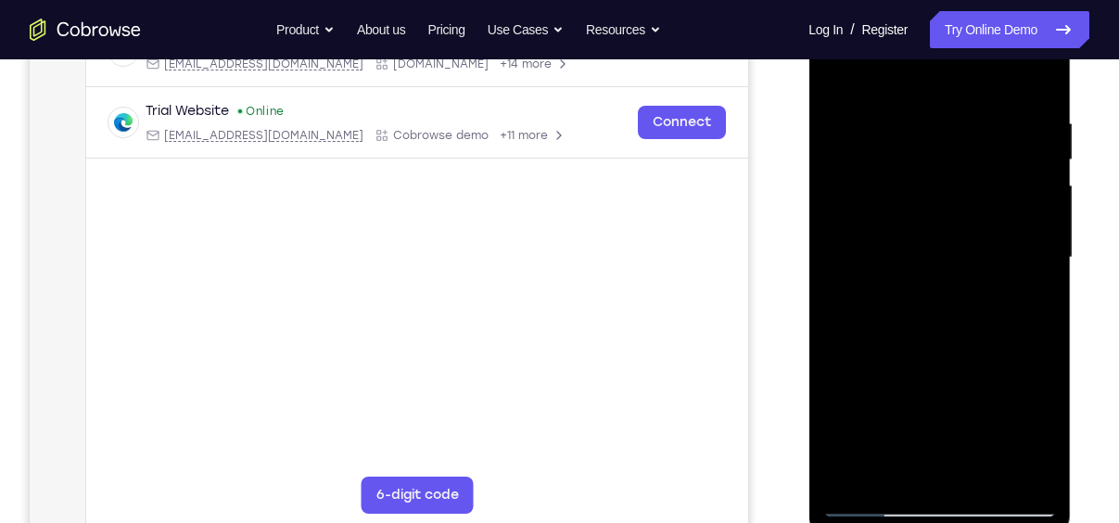
scroll to position [366, 0]
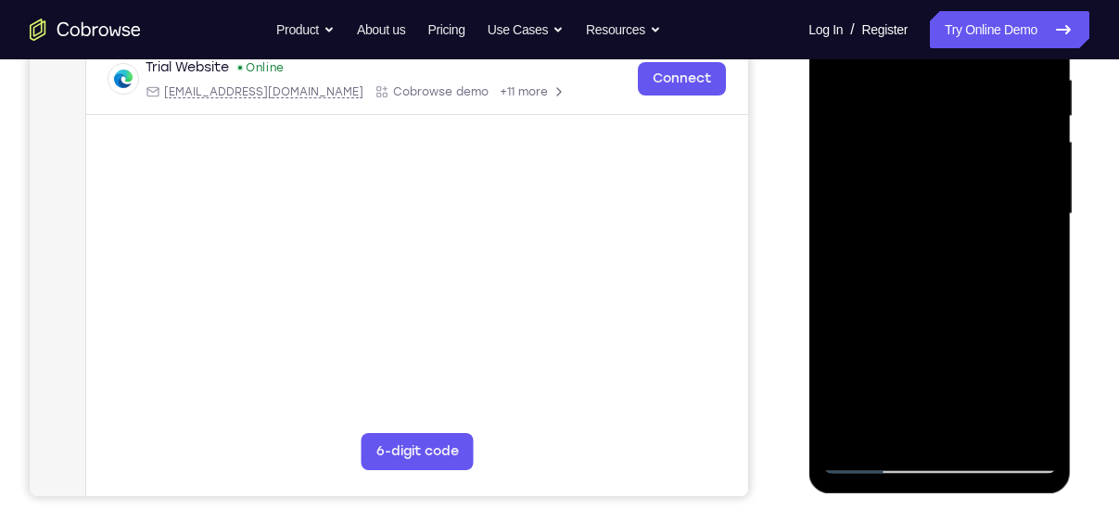
drag, startPoint x: 973, startPoint y: 271, endPoint x: 957, endPoint y: 215, distance: 57.8
click at [957, 215] on div at bounding box center [939, 214] width 234 height 519
click at [843, 345] on div at bounding box center [939, 214] width 234 height 519
drag, startPoint x: 923, startPoint y: 233, endPoint x: 932, endPoint y: 343, distance: 110.7
click at [932, 343] on div at bounding box center [939, 214] width 234 height 519
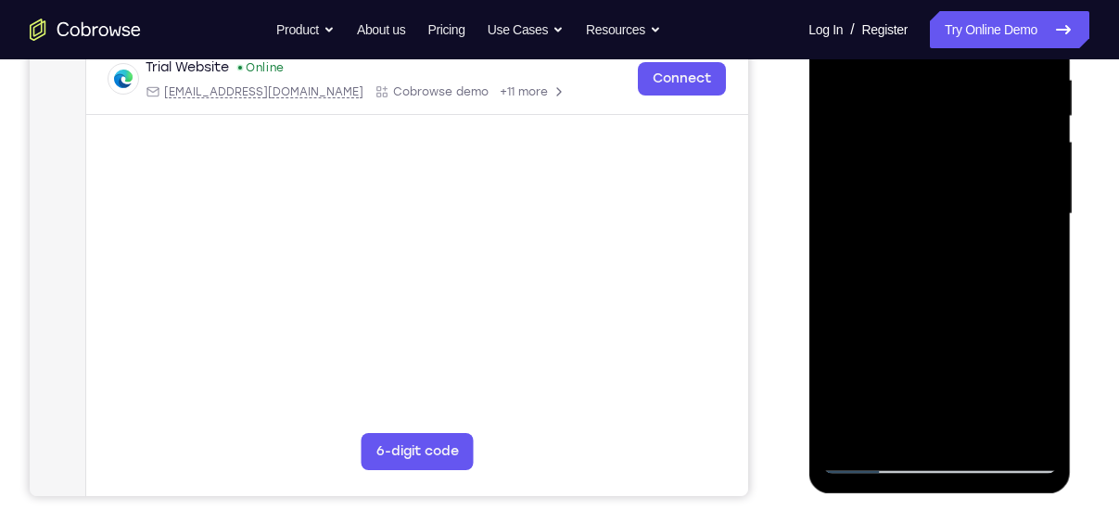
click at [906, 77] on div at bounding box center [939, 214] width 234 height 519
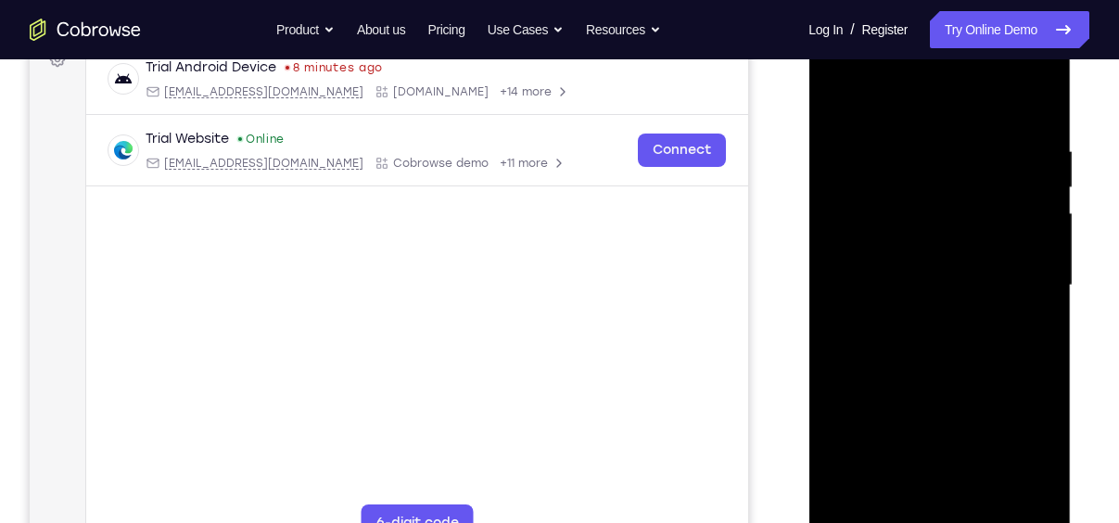
scroll to position [294, 0]
click at [1028, 247] on div at bounding box center [939, 286] width 234 height 519
click at [1033, 107] on div at bounding box center [939, 286] width 234 height 519
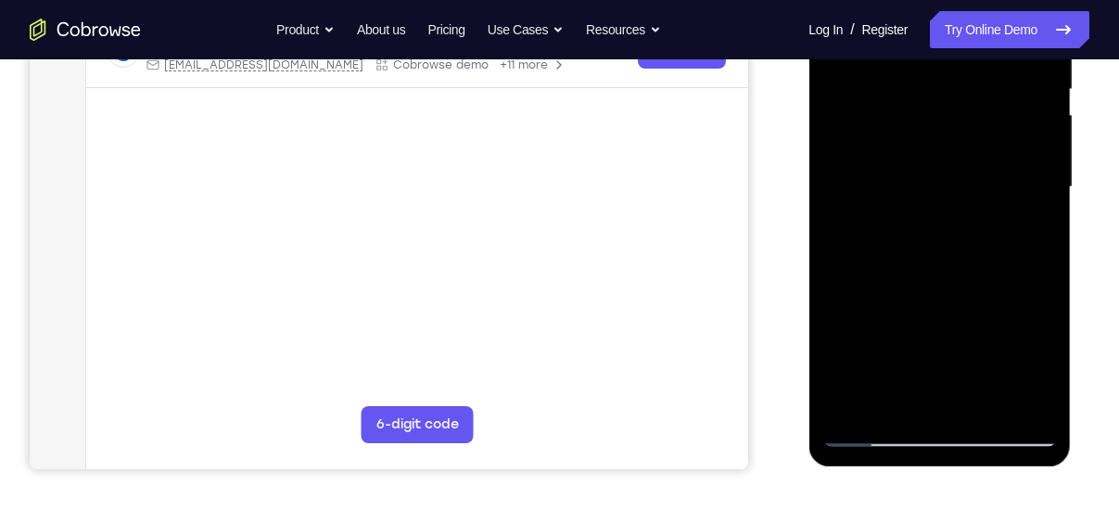
scroll to position [392, 0]
click at [983, 407] on div at bounding box center [939, 188] width 234 height 519
click at [922, 285] on div at bounding box center [939, 188] width 234 height 519
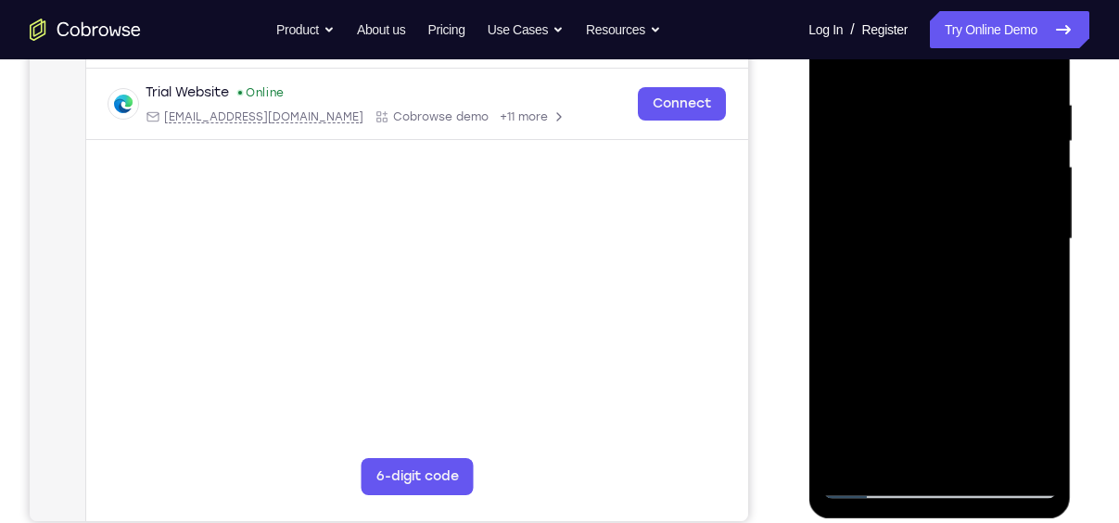
scroll to position [340, 0]
click at [852, 113] on div at bounding box center [939, 240] width 234 height 519
click at [937, 131] on div at bounding box center [939, 240] width 234 height 519
click at [1033, 424] on div at bounding box center [939, 240] width 234 height 519
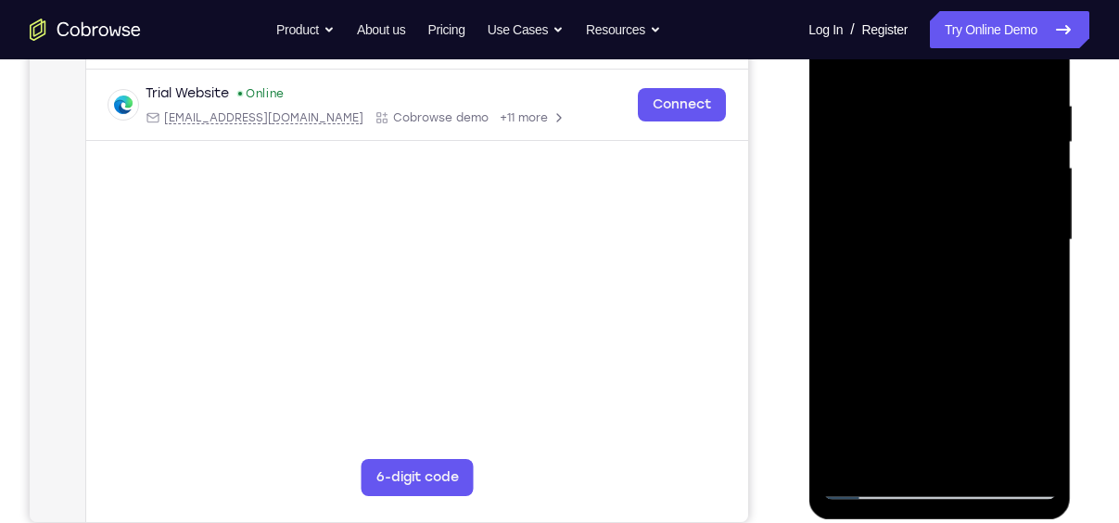
click at [1033, 424] on div at bounding box center [939, 240] width 234 height 519
click at [1007, 451] on div at bounding box center [939, 240] width 234 height 519
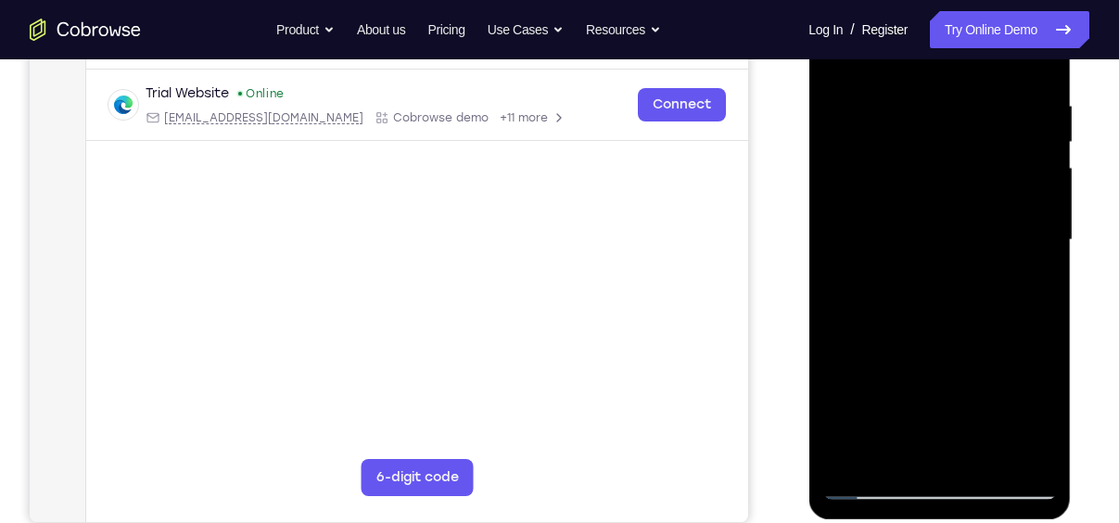
click at [1007, 451] on div at bounding box center [939, 240] width 234 height 519
click at [1031, 415] on div at bounding box center [939, 240] width 234 height 519
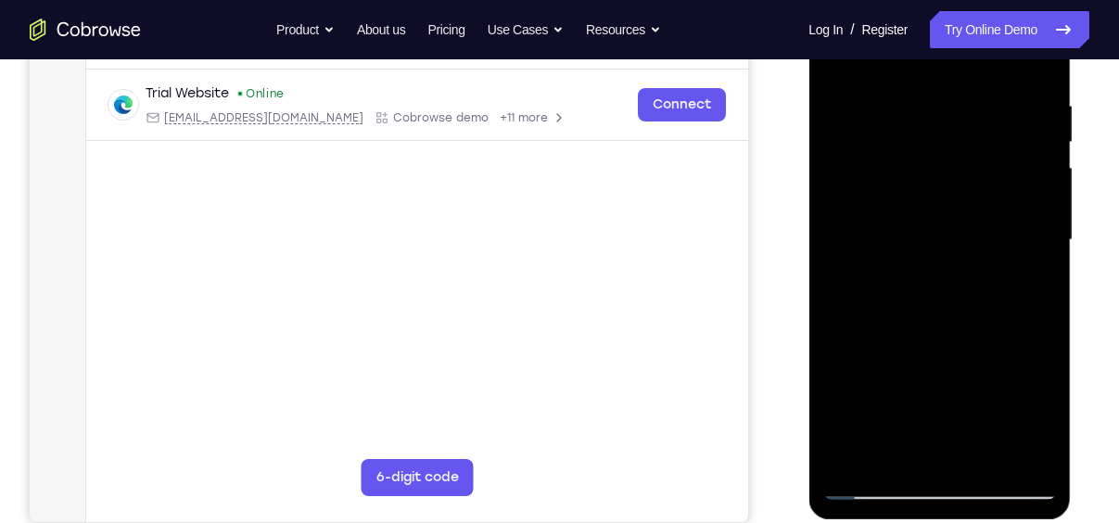
click at [1031, 415] on div at bounding box center [939, 240] width 234 height 519
click at [869, 487] on div at bounding box center [939, 240] width 234 height 519
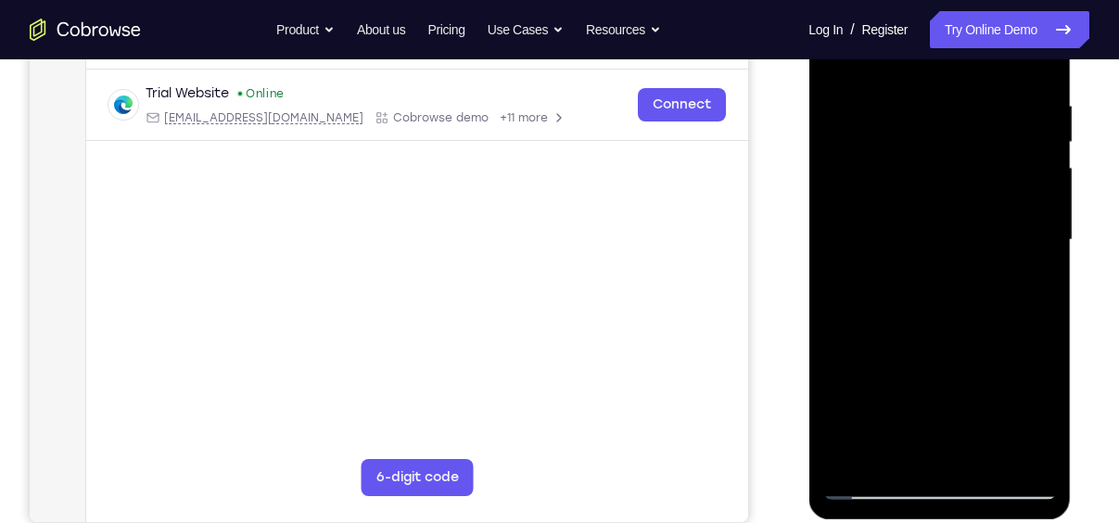
click at [869, 487] on div at bounding box center [939, 240] width 234 height 519
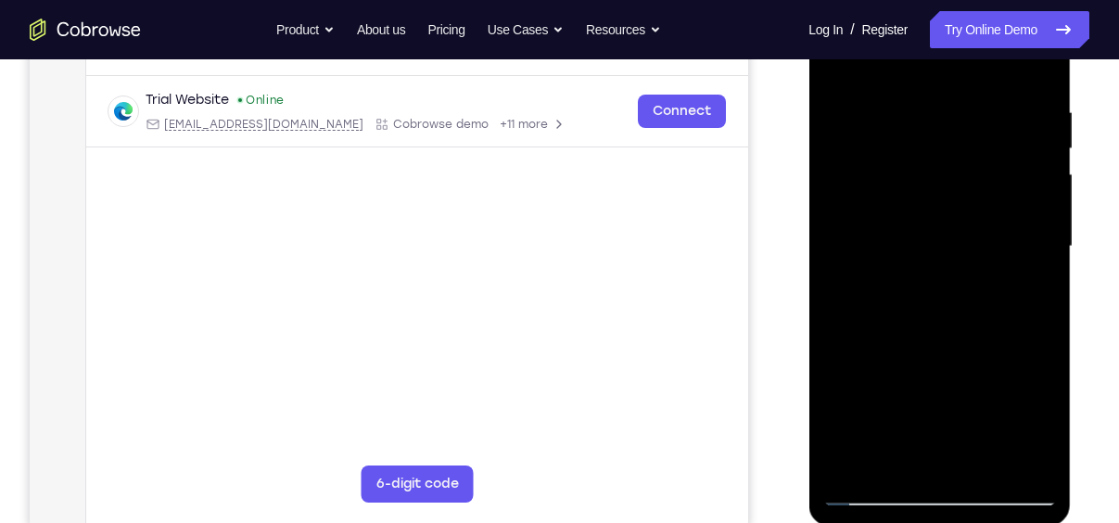
scroll to position [333, 0]
